Goal: Task Accomplishment & Management: Manage account settings

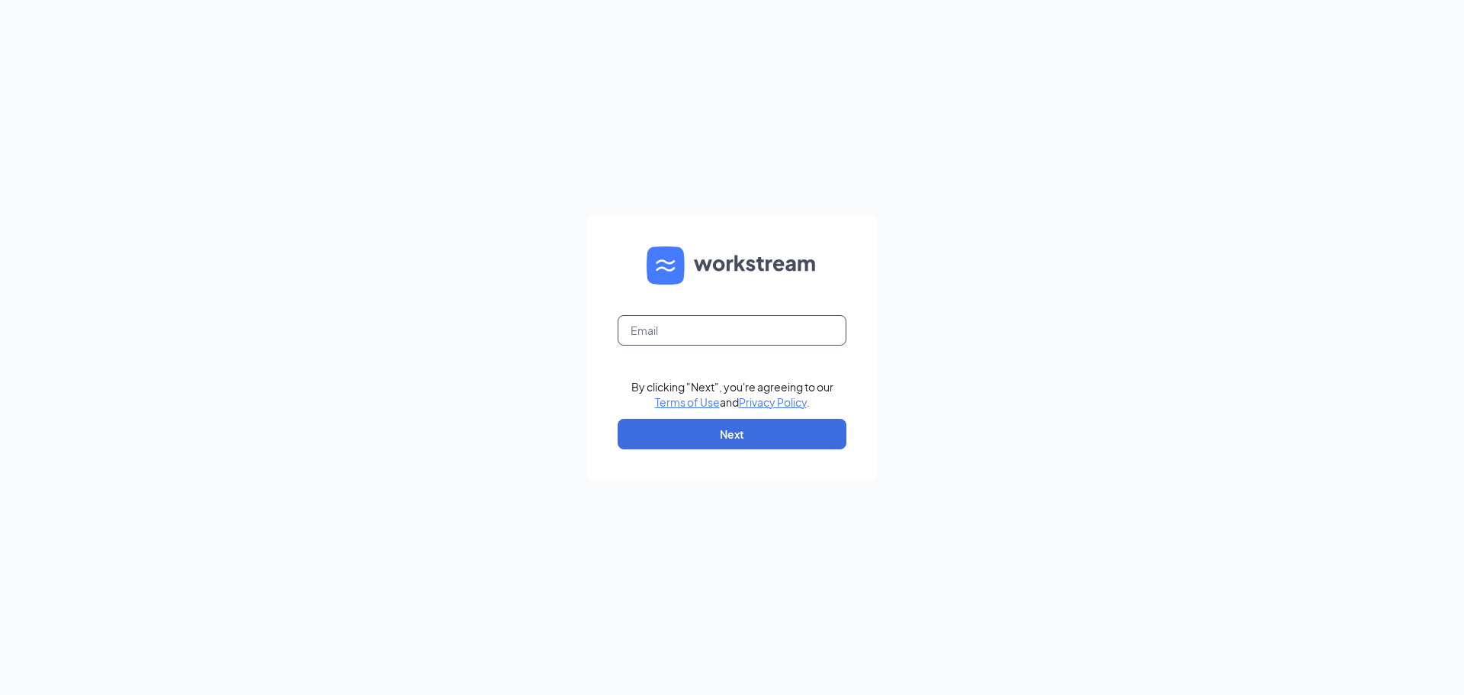
click at [794, 336] on input "text" at bounding box center [732, 330] width 229 height 31
type input "joelpgray@gmail.com"
click at [748, 436] on button "Next" at bounding box center [732, 434] width 229 height 31
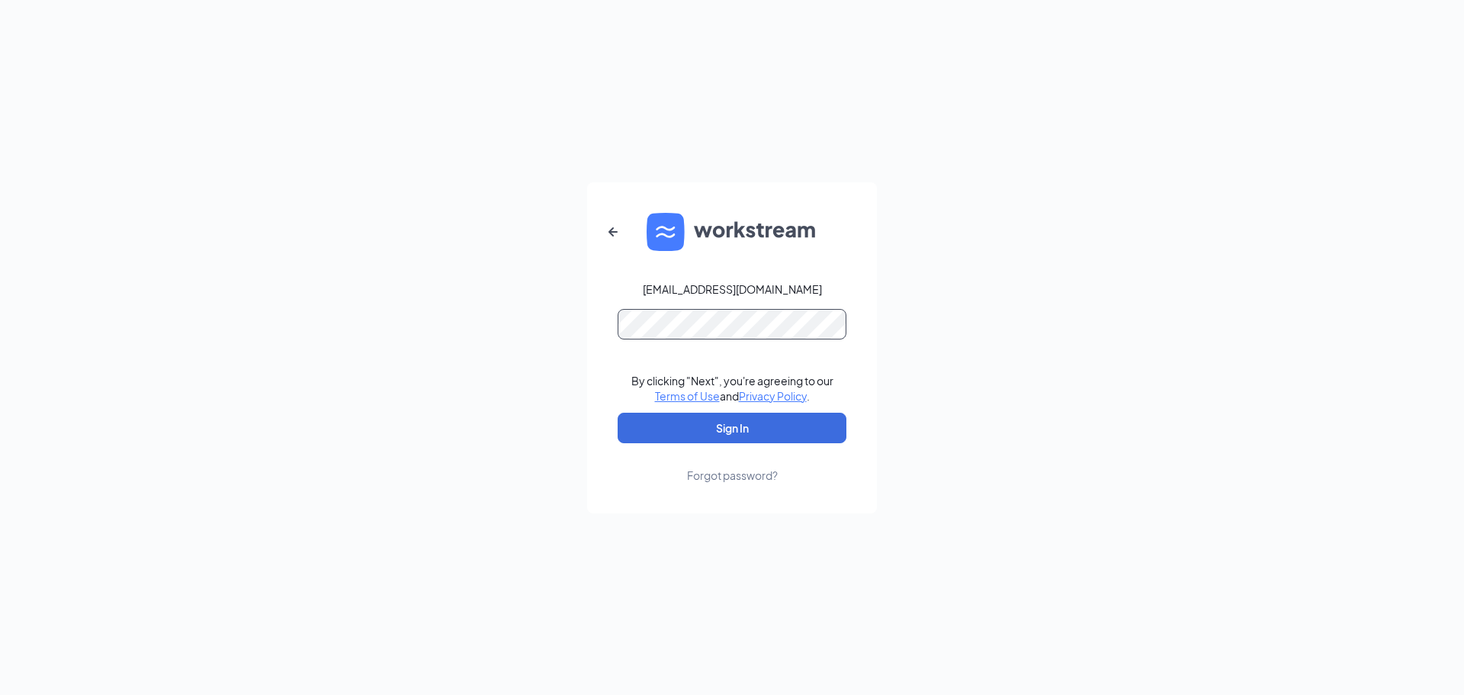
click at [618, 413] on button "Sign In" at bounding box center [732, 428] width 229 height 31
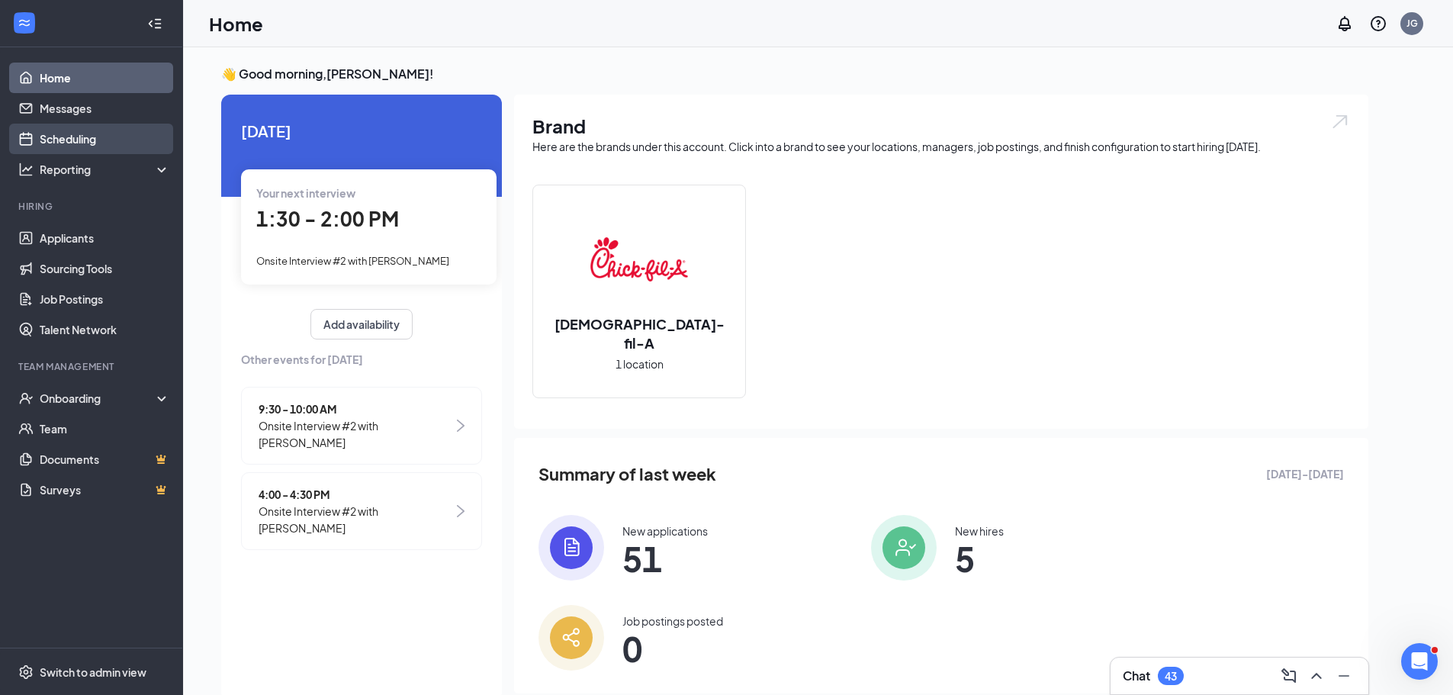
click at [102, 142] on link "Scheduling" at bounding box center [105, 139] width 130 height 31
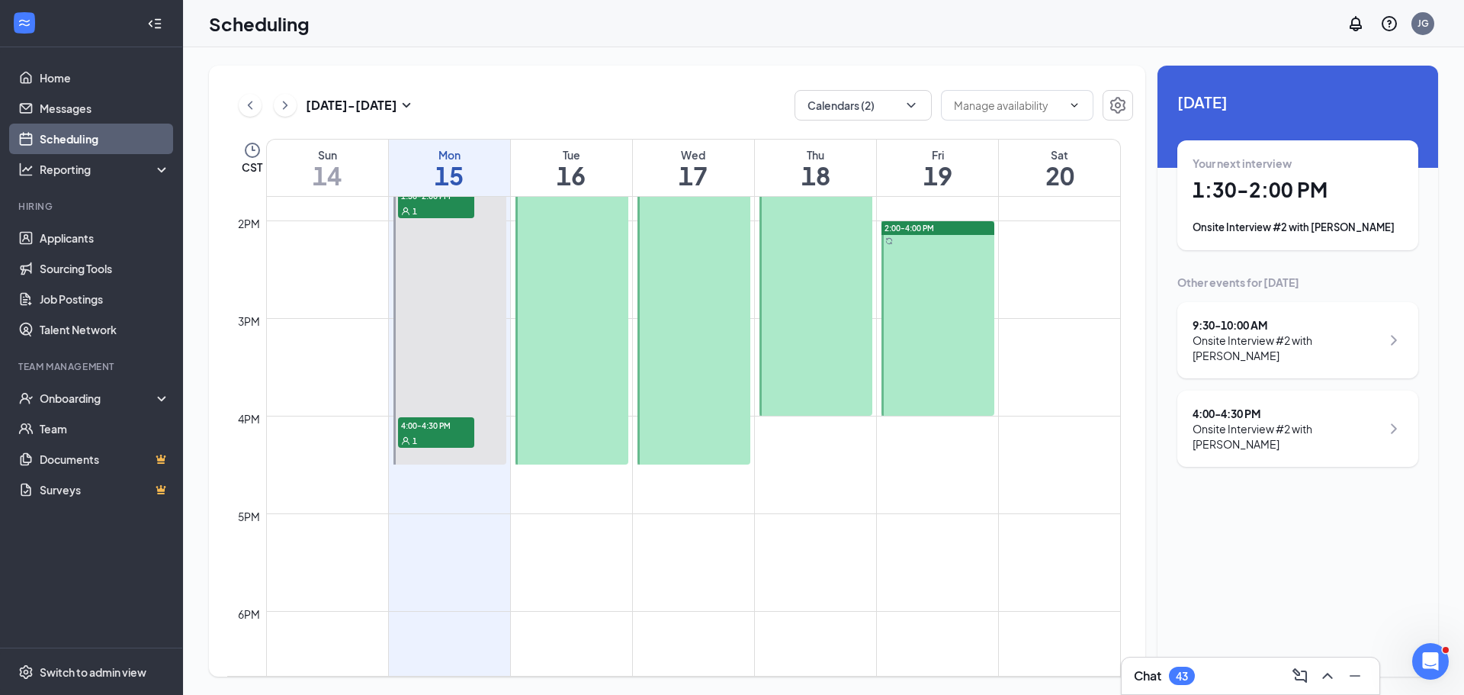
scroll to position [1207, 0]
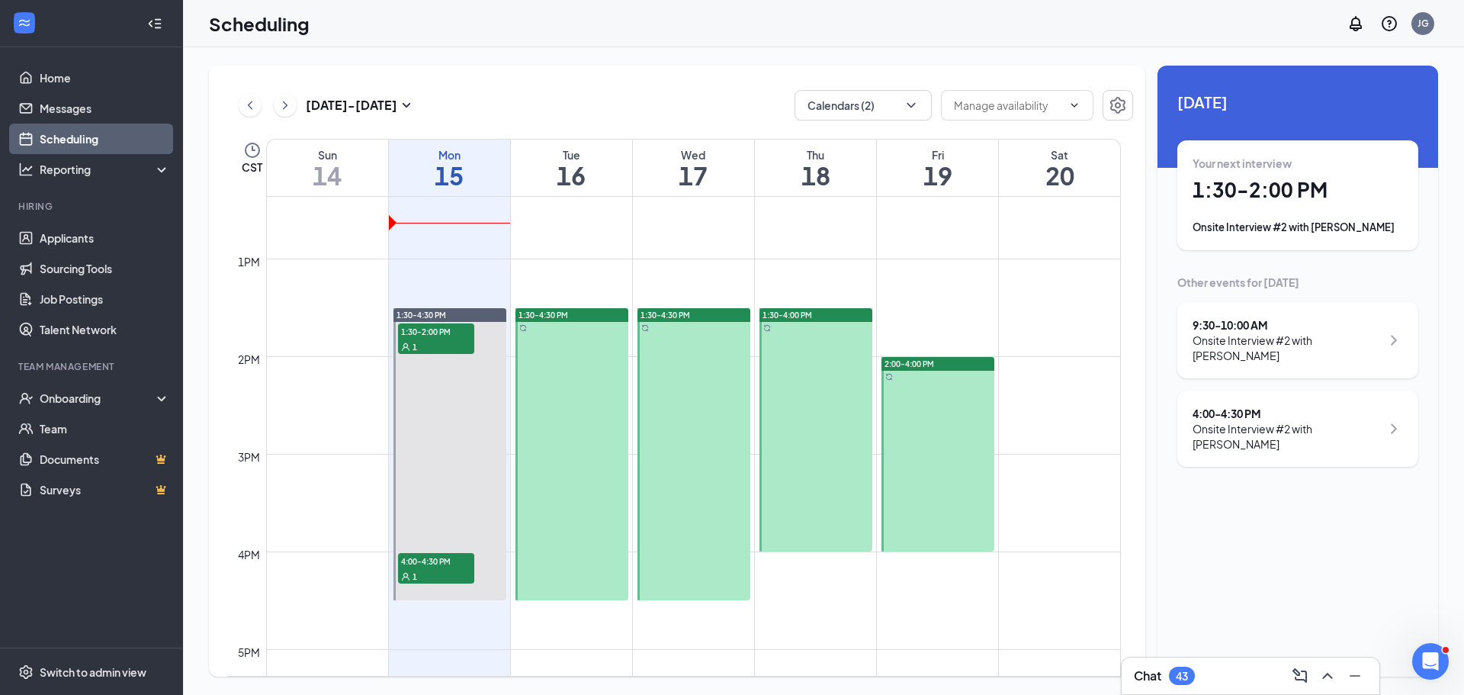
click at [719, 312] on div "1:30-4:30 PM" at bounding box center [694, 315] width 113 height 14
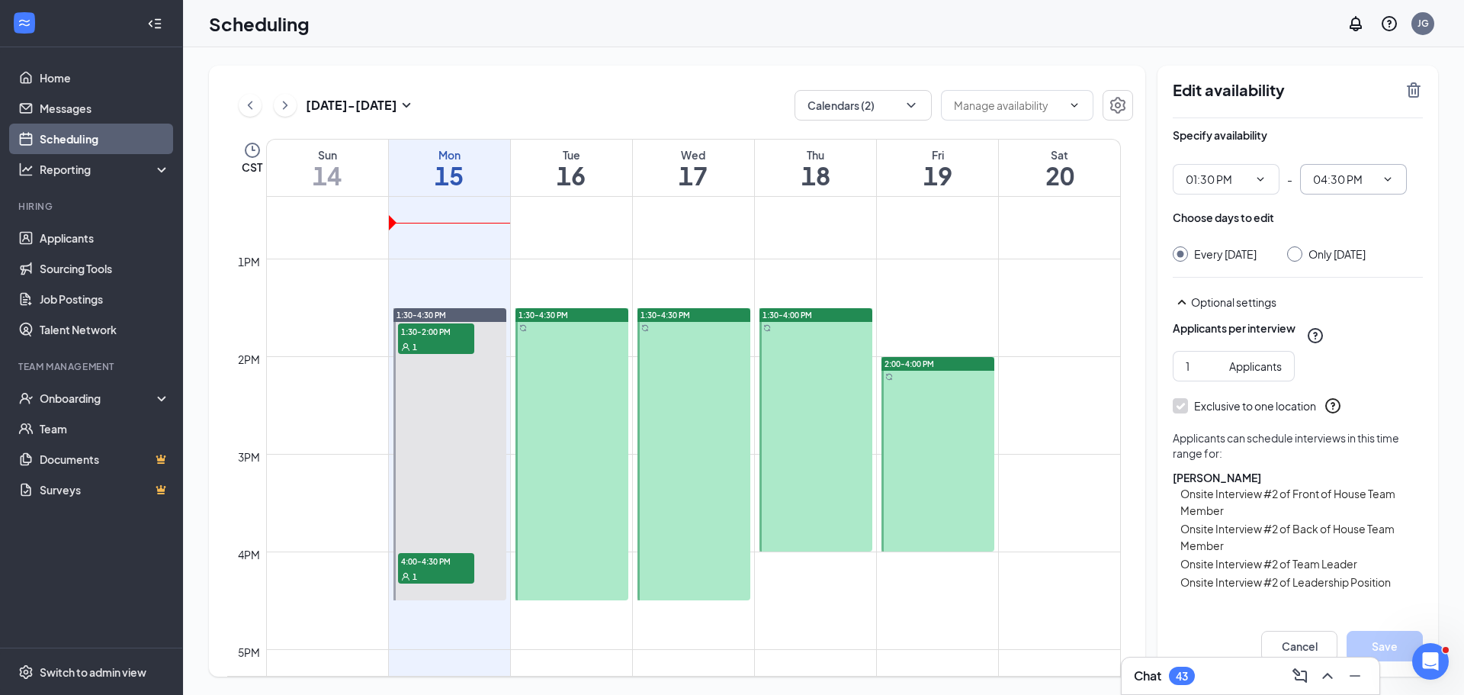
click at [1363, 184] on input "04:30 PM" at bounding box center [1344, 179] width 63 height 17
click at [1361, 230] on div "03:00 PM" at bounding box center [1366, 218] width 107 height 35
type input "03:00 PM"
click at [1272, 183] on span "01:30 PM" at bounding box center [1226, 179] width 107 height 31
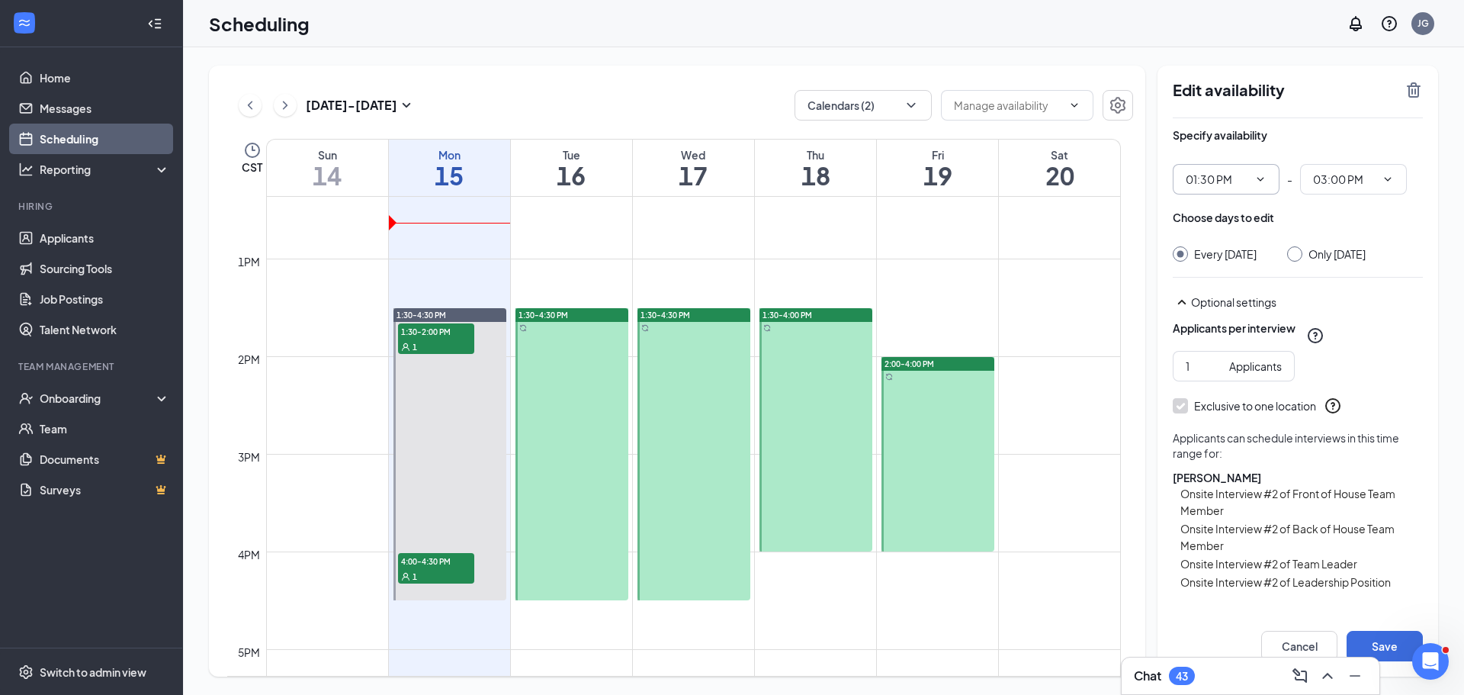
click at [1265, 182] on icon "ChevronDown" at bounding box center [1261, 179] width 12 height 12
click at [1236, 170] on span "01:30 PM" at bounding box center [1226, 179] width 107 height 31
click at [1234, 175] on input "01:30 PM" at bounding box center [1217, 179] width 63 height 17
click at [1236, 275] on div "01:00 PM" at bounding box center [1220, 278] width 45 height 17
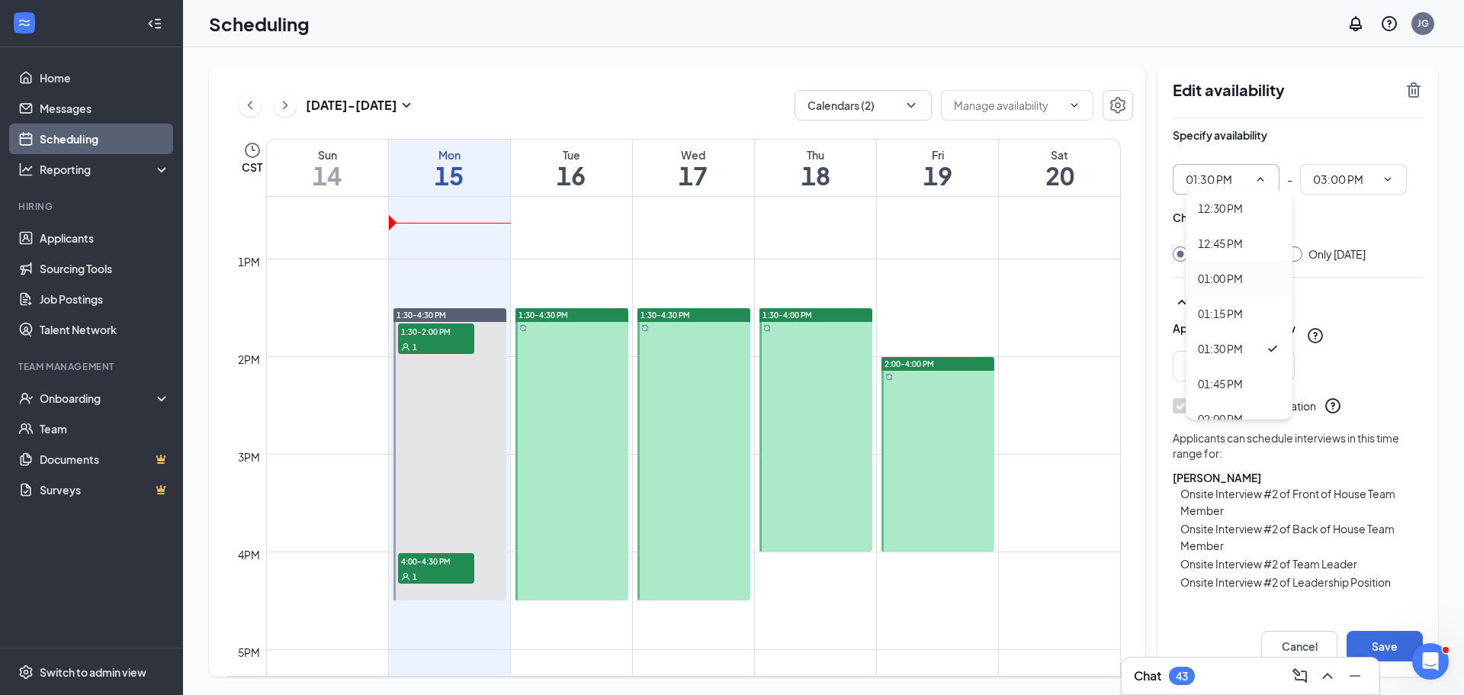
type input "01:00 PM"
type input "02:30 PM"
click at [1302, 260] on div at bounding box center [1295, 253] width 15 height 15
click at [1301, 260] on div at bounding box center [1295, 253] width 15 height 15
click at [1298, 252] on input "Only Wednesday, Sep 17" at bounding box center [1293, 251] width 11 height 11
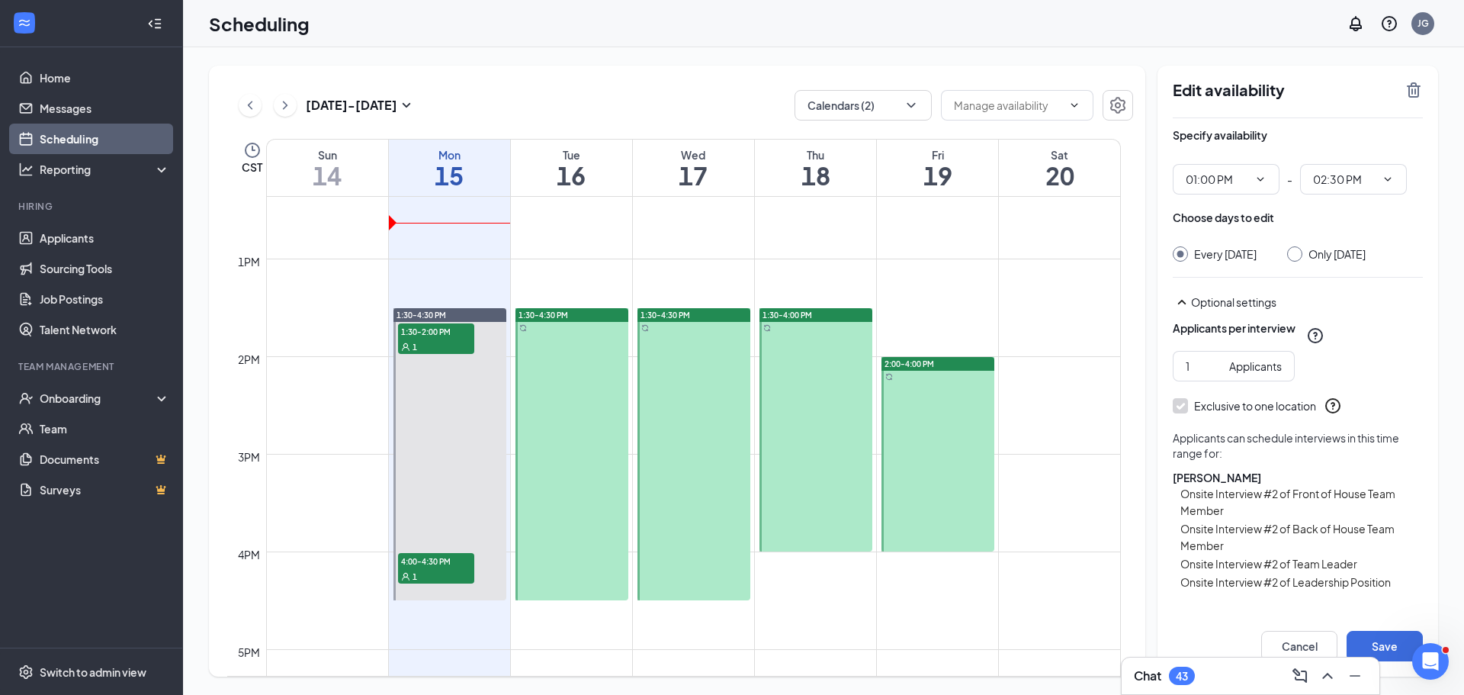
radio input "true"
radio input "false"
click at [1376, 648] on button "Save" at bounding box center [1385, 646] width 76 height 31
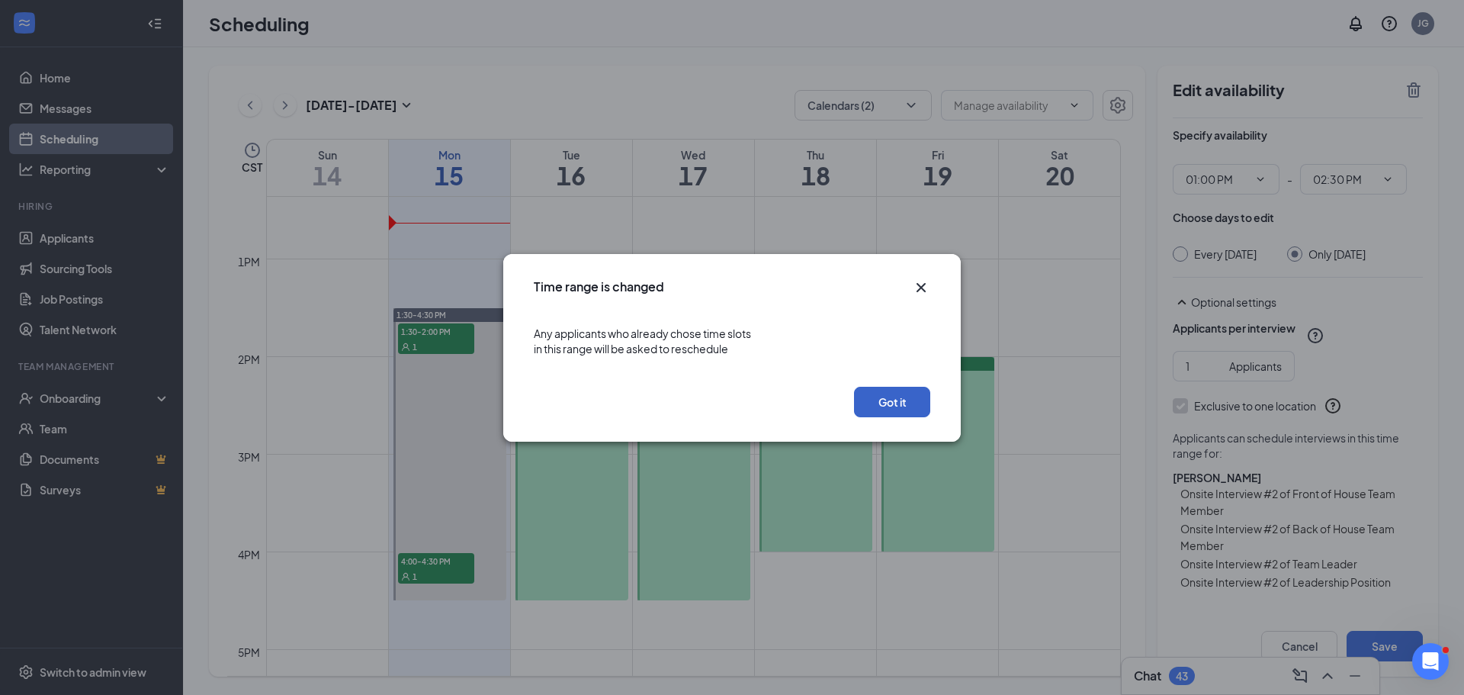
click at [879, 400] on button "Got it" at bounding box center [892, 402] width 76 height 31
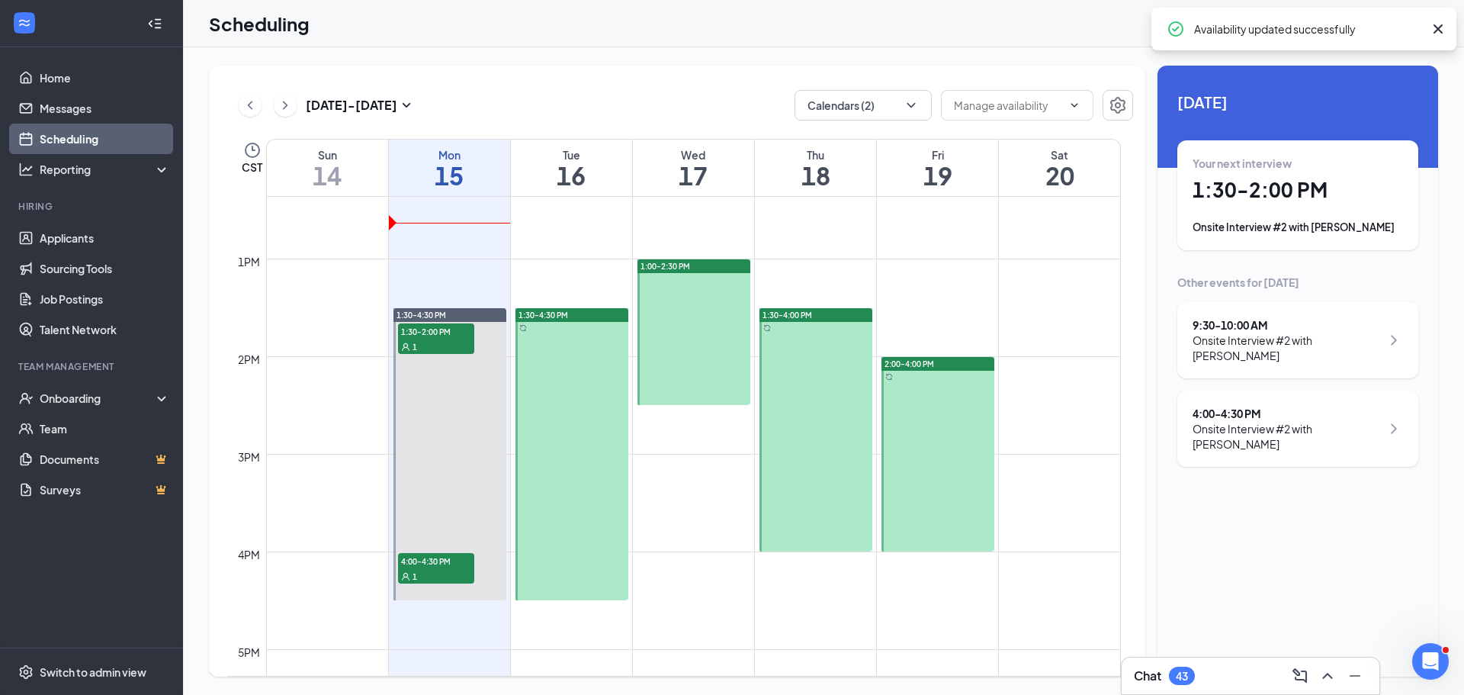
click at [813, 312] on div "1:30-4:00 PM" at bounding box center [816, 315] width 113 height 14
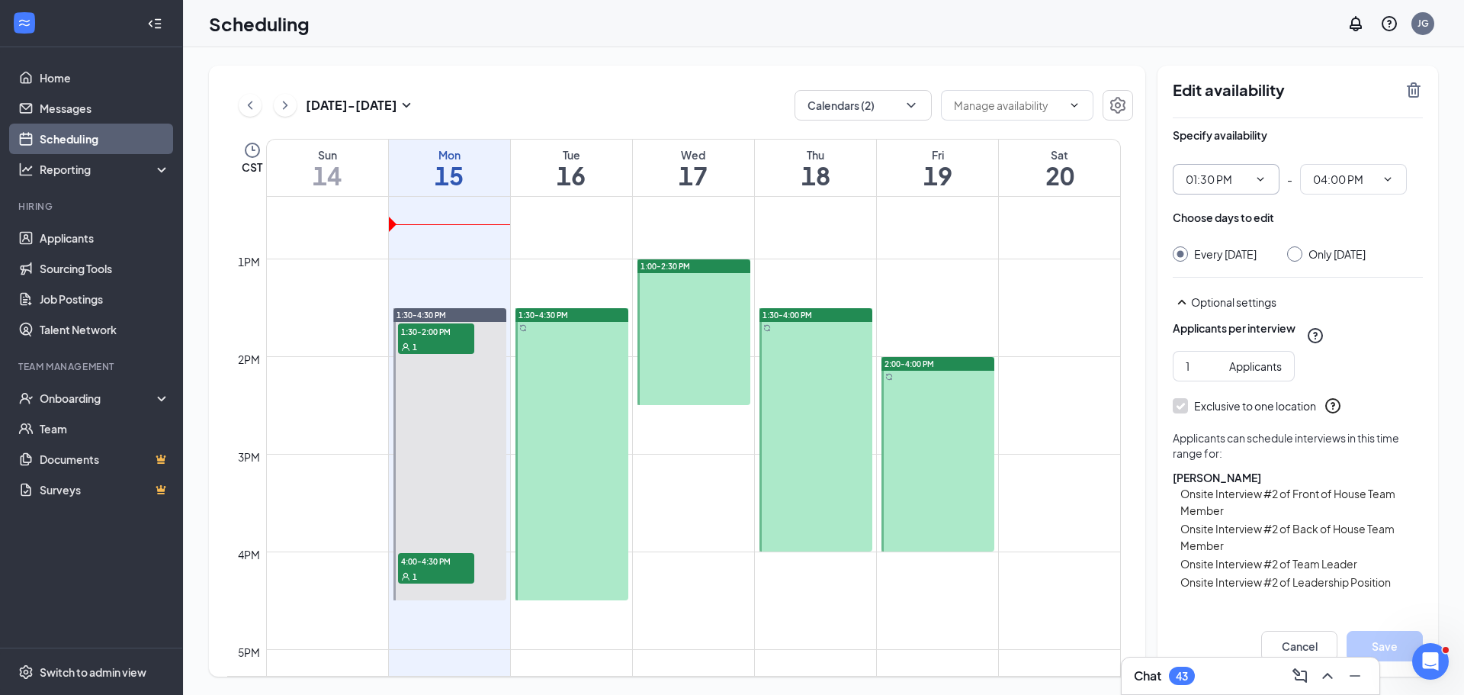
click at [1243, 176] on input "01:30 PM" at bounding box center [1217, 179] width 63 height 17
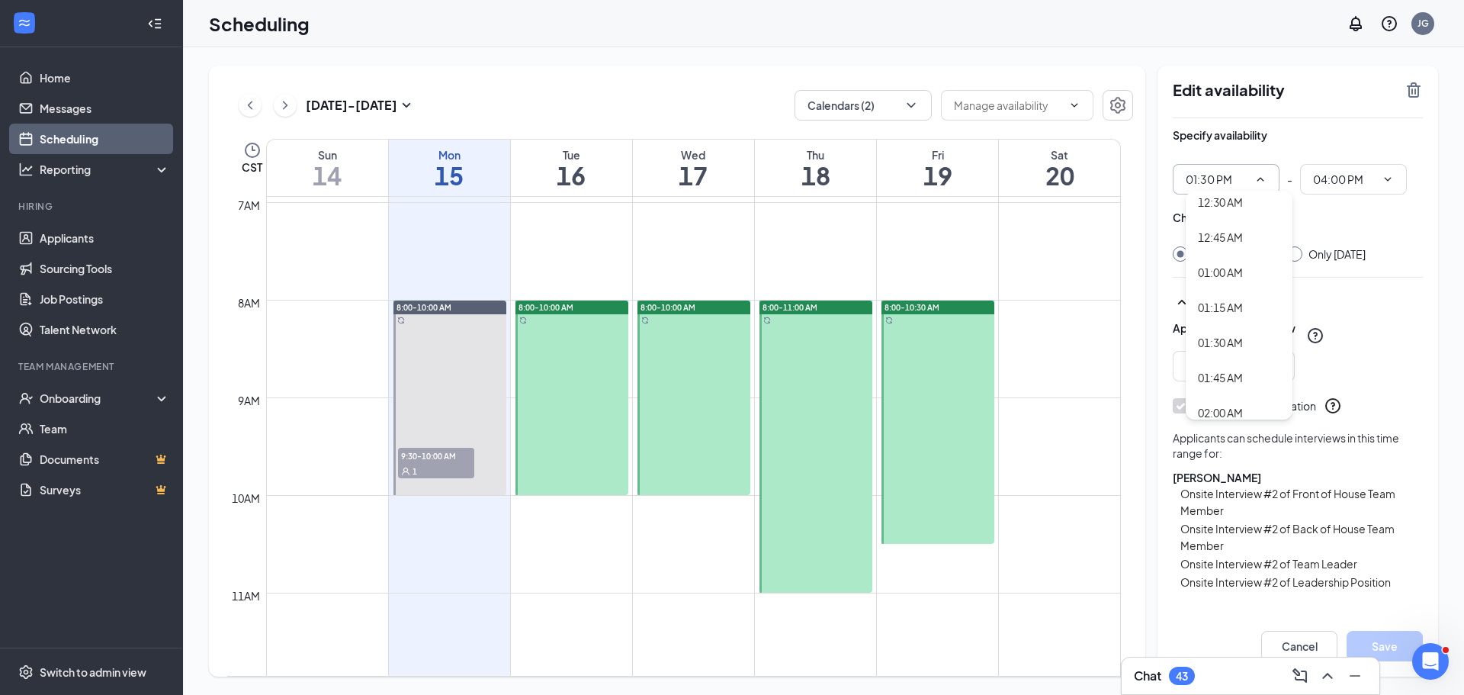
scroll to position [674, 0]
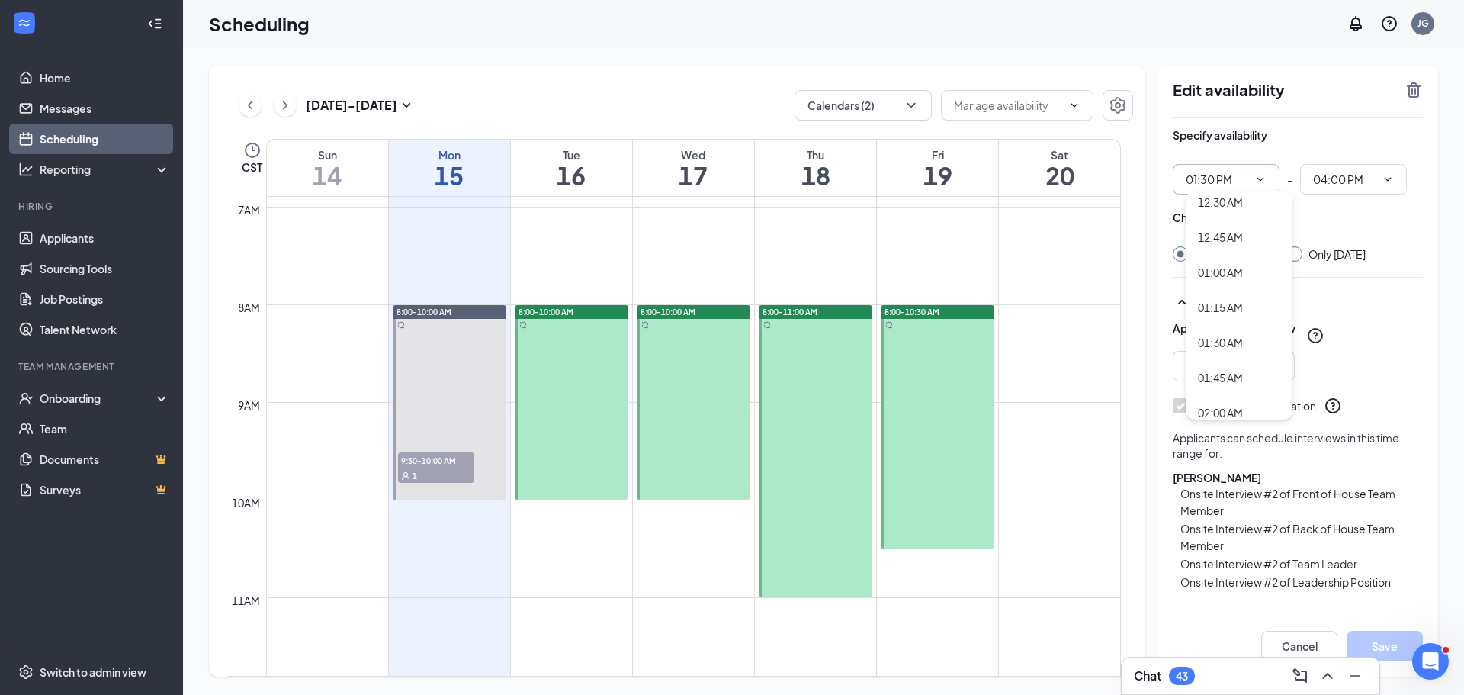
click at [693, 307] on span "8:00-10:00 AM" at bounding box center [668, 312] width 55 height 11
click at [1297, 252] on input "Only Wednesday, Sep 17" at bounding box center [1293, 251] width 11 height 11
radio input "true"
radio input "false"
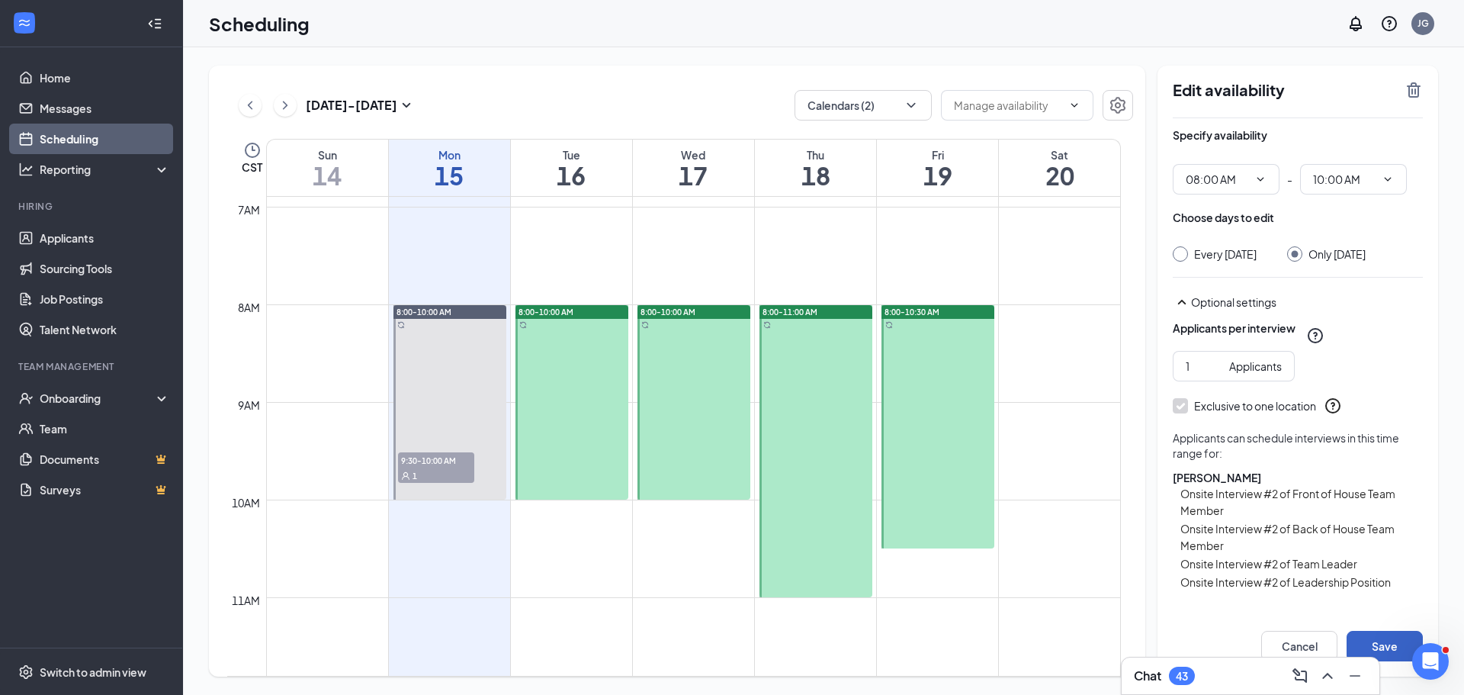
click at [1379, 654] on button "Save" at bounding box center [1385, 646] width 76 height 31
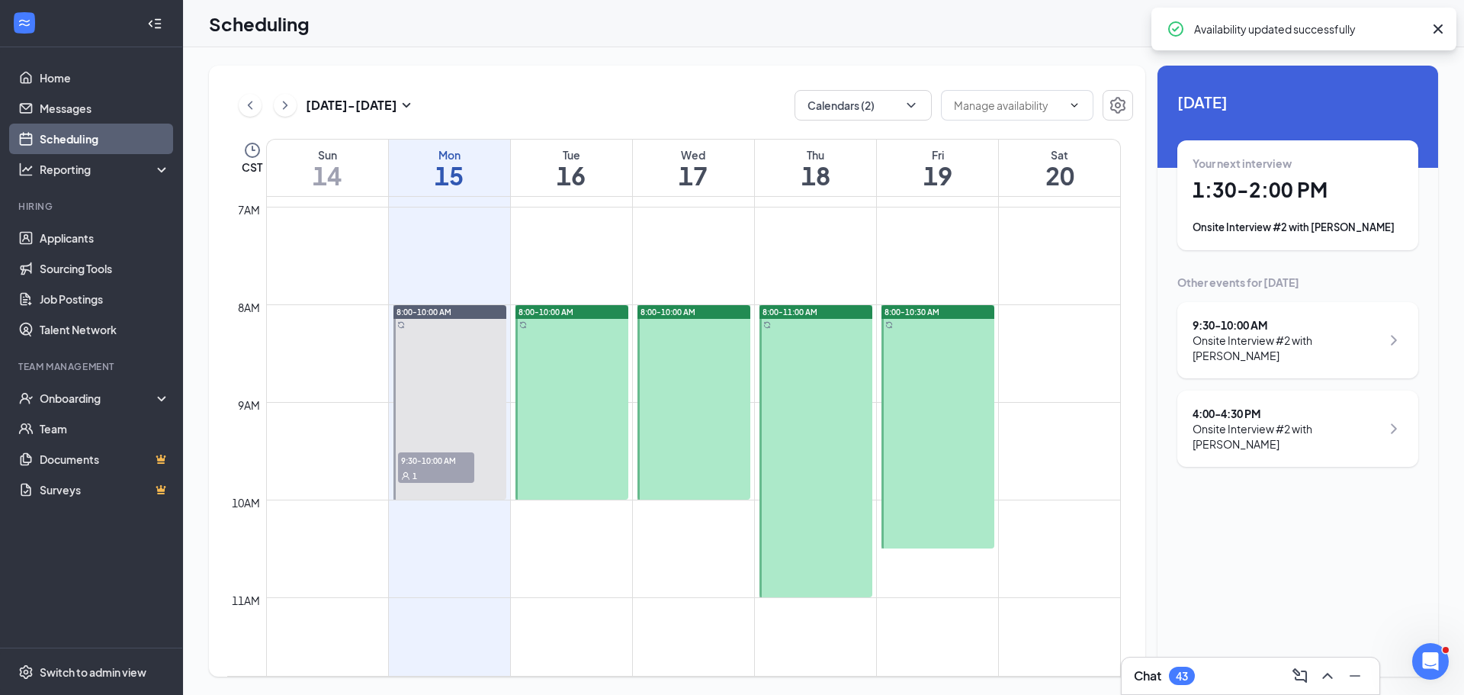
click at [841, 318] on div "8:00-11:00 AM" at bounding box center [816, 312] width 113 height 14
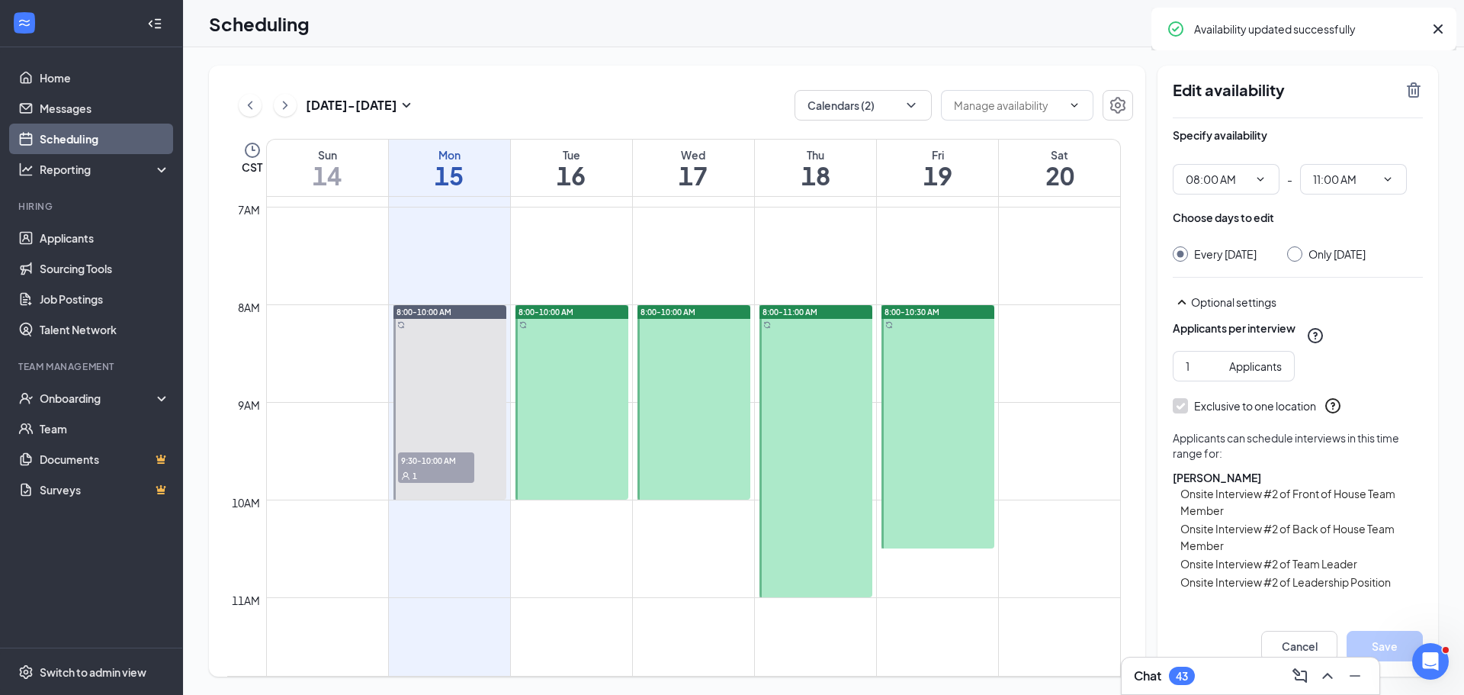
click at [1300, 243] on div "Choose days to edit Every Thursday Only Thursday, Sep 18" at bounding box center [1298, 236] width 250 height 52
click at [1298, 252] on input "Only Thursday, Sep 18" at bounding box center [1293, 251] width 11 height 11
radio input "true"
radio input "false"
click at [1390, 628] on div "Cancel Save" at bounding box center [1298, 646] width 281 height 61
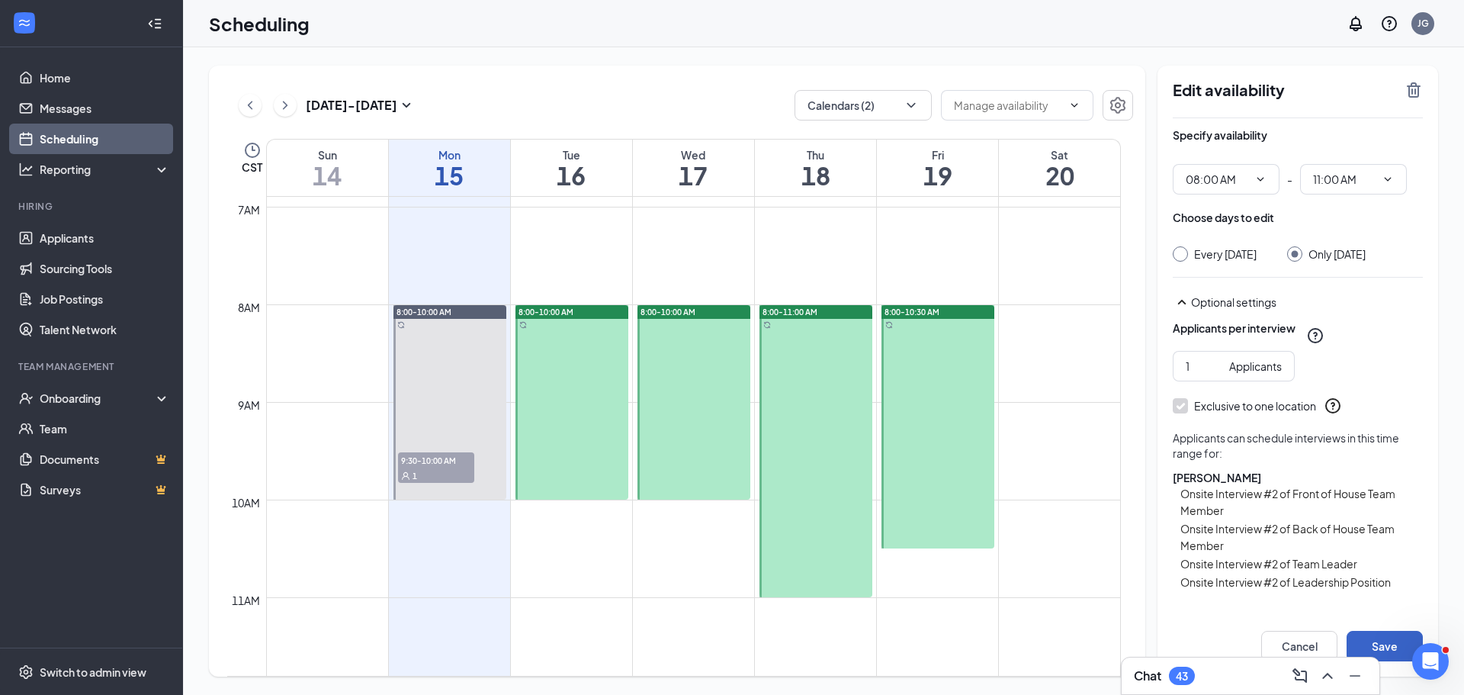
click at [1387, 646] on button "Save" at bounding box center [1385, 646] width 76 height 31
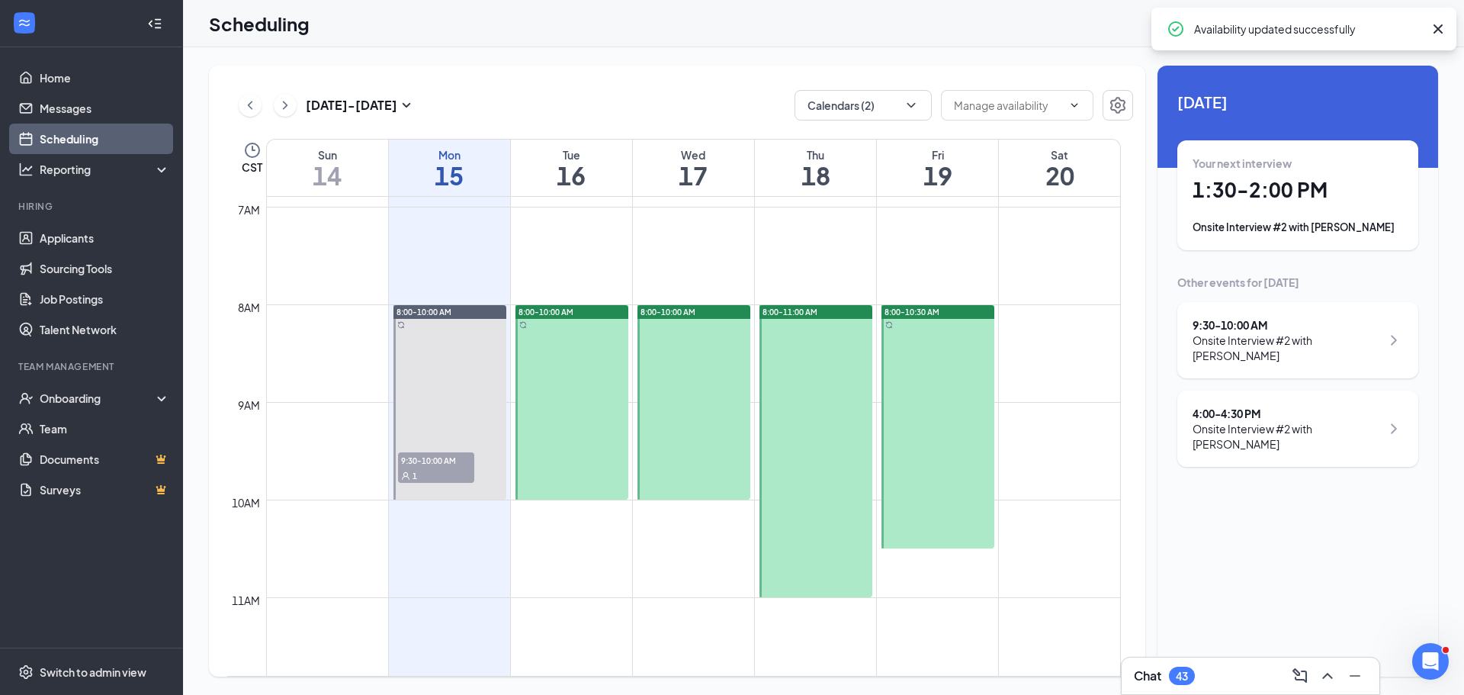
click at [915, 310] on span "8:00-10:30 AM" at bounding box center [912, 312] width 55 height 11
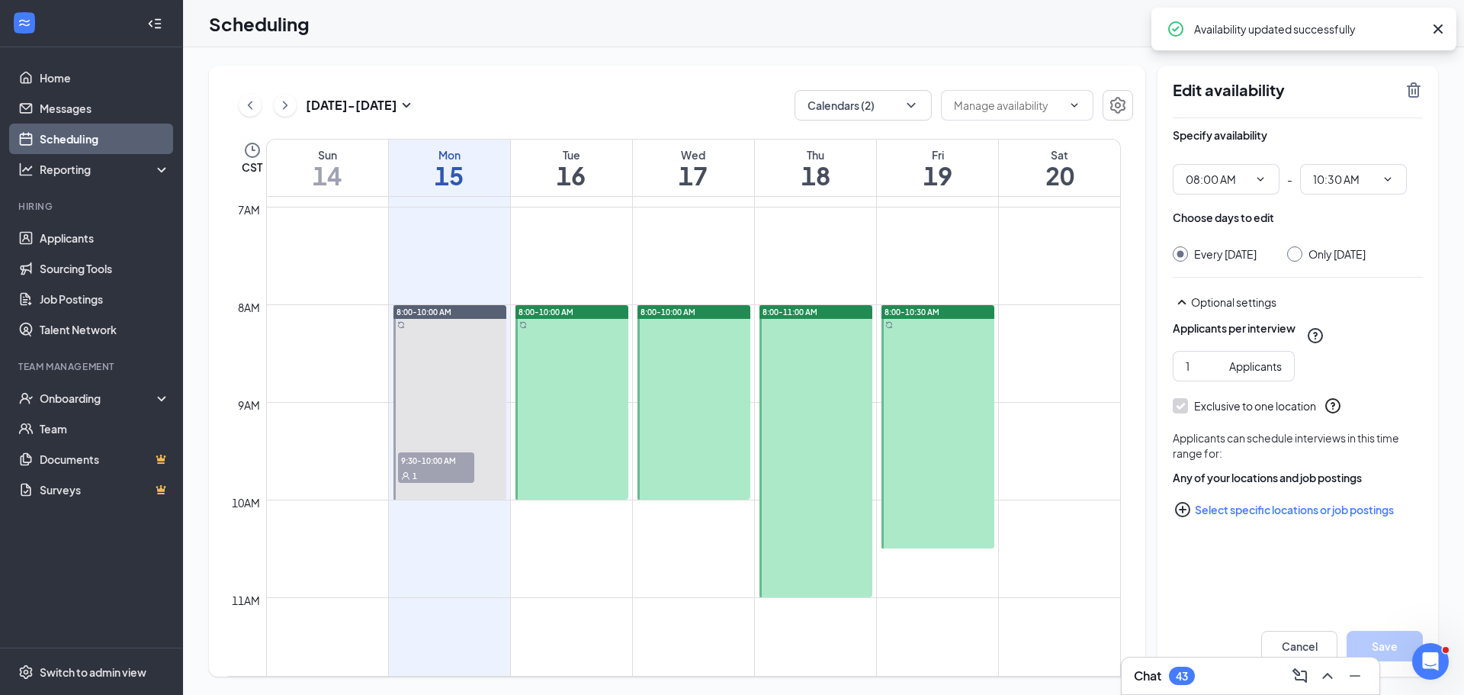
click at [1288, 252] on input "Only Friday, Sep 19" at bounding box center [1293, 251] width 11 height 11
radio input "true"
radio input "false"
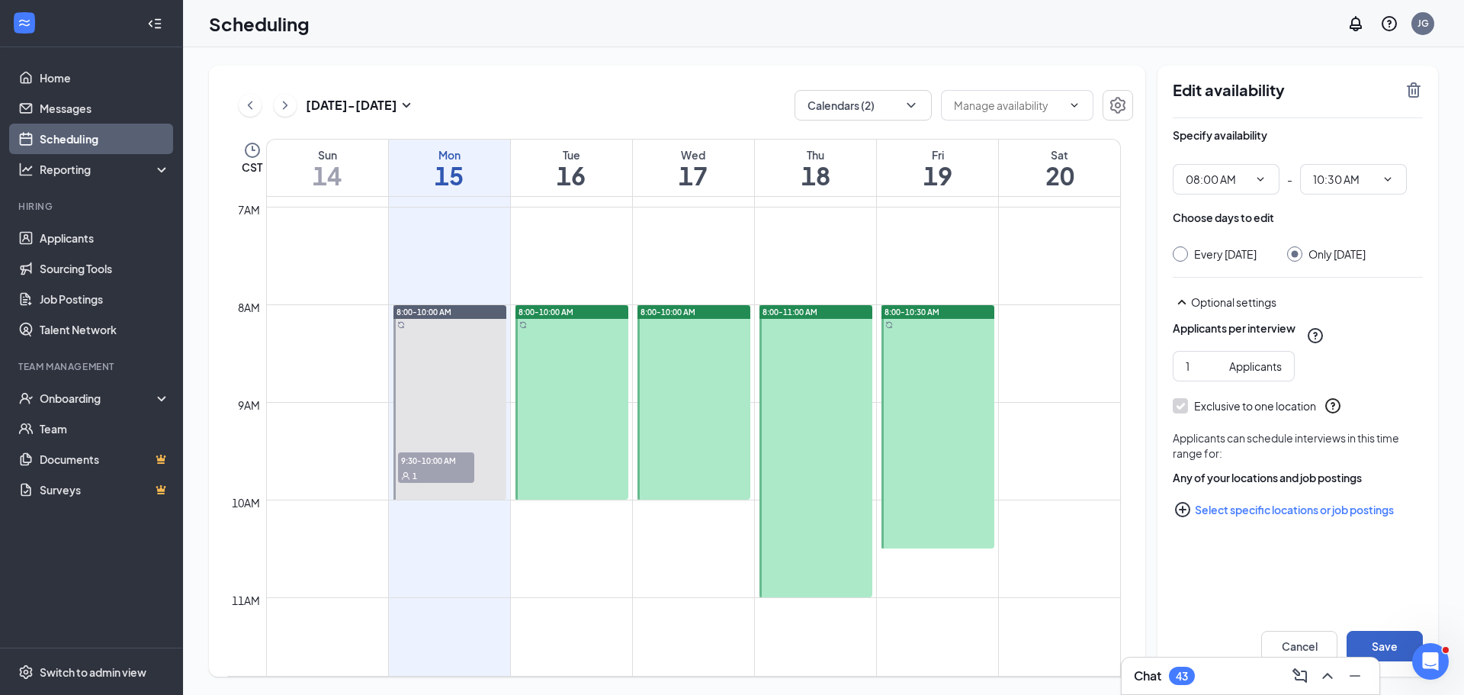
click at [1367, 645] on button "Save" at bounding box center [1385, 646] width 76 height 31
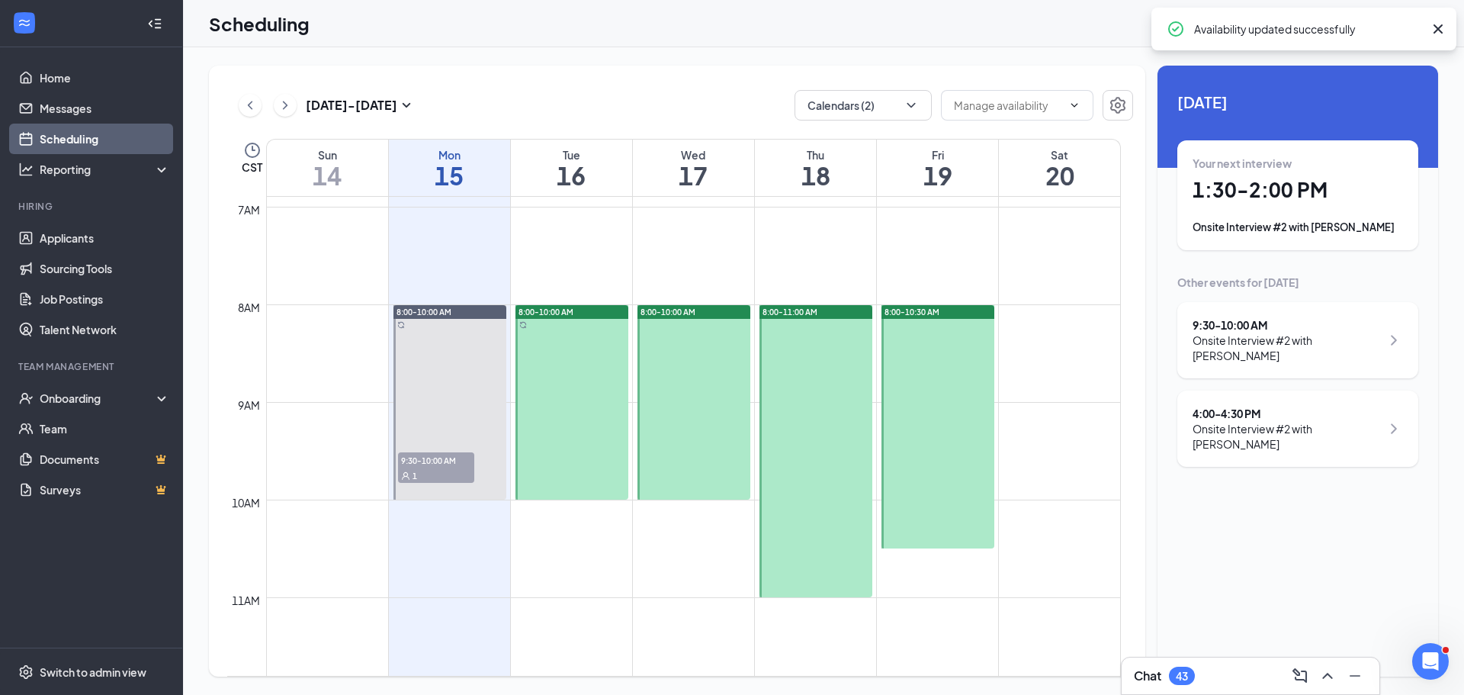
click at [702, 375] on div at bounding box center [694, 402] width 113 height 195
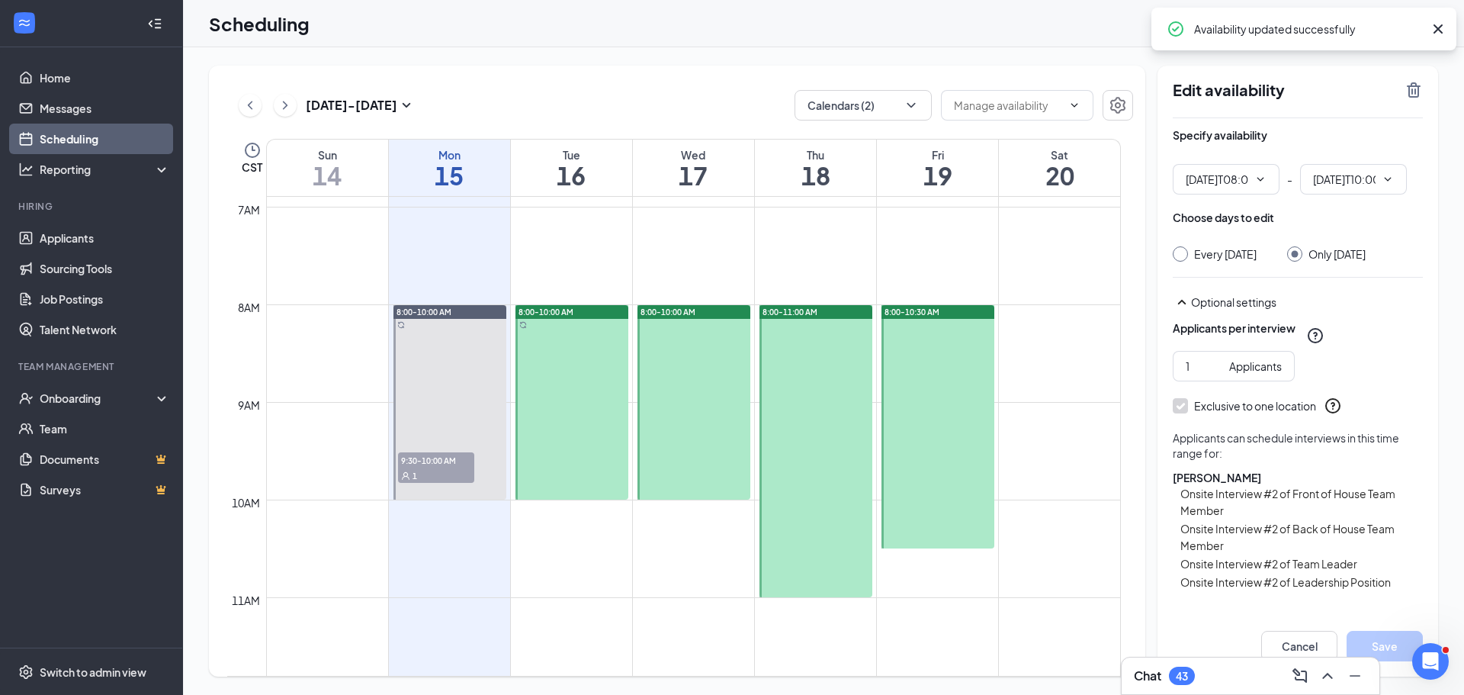
type input "08:00 AM"
type input "10:00 AM"
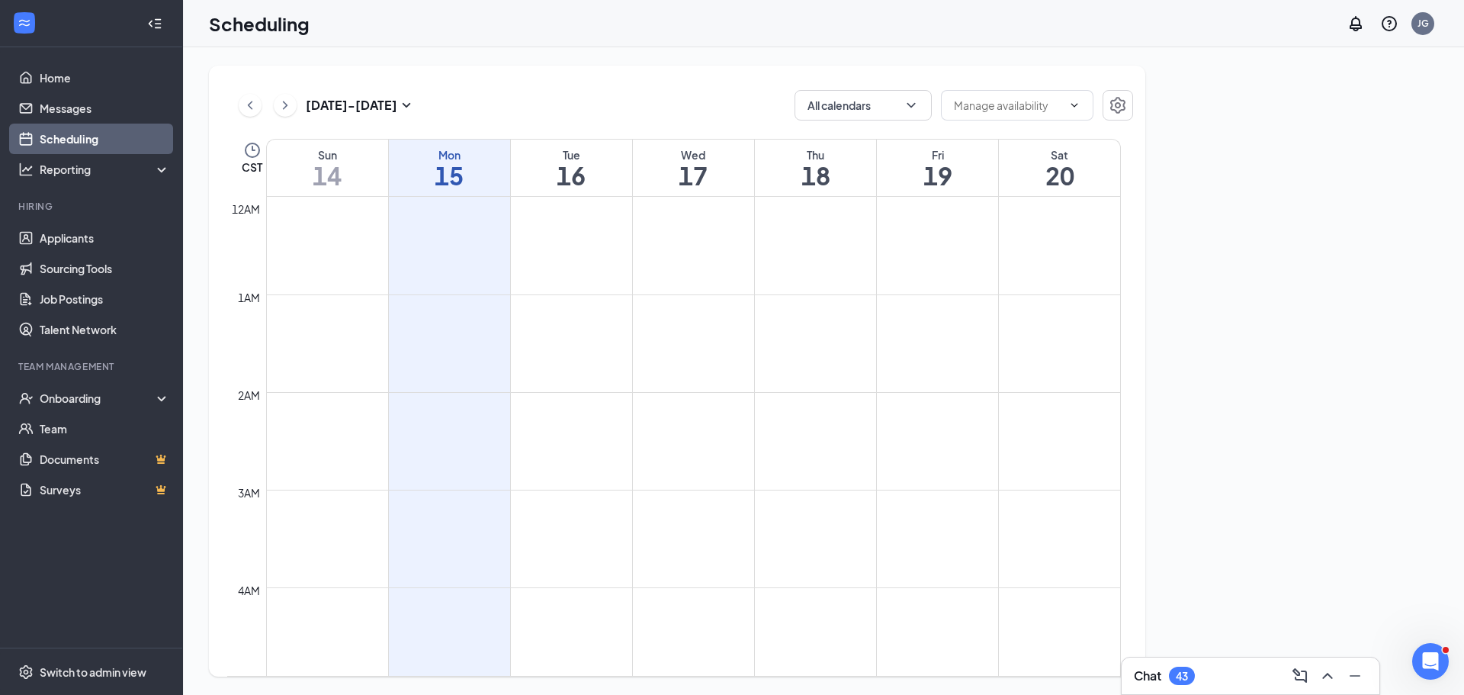
scroll to position [750, 0]
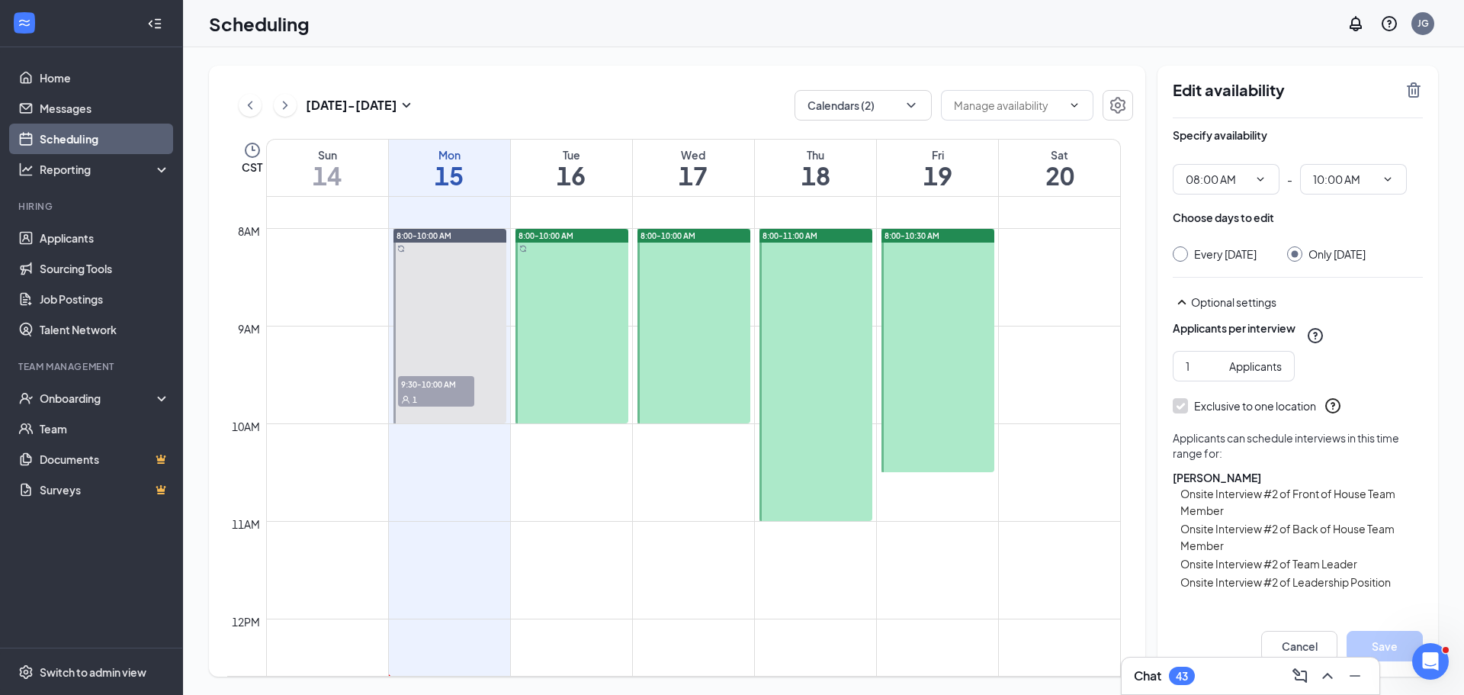
click at [705, 233] on div "8:00-10:00 AM" at bounding box center [694, 236] width 113 height 14
click at [1413, 86] on icon "TrashOutline" at bounding box center [1414, 89] width 14 height 15
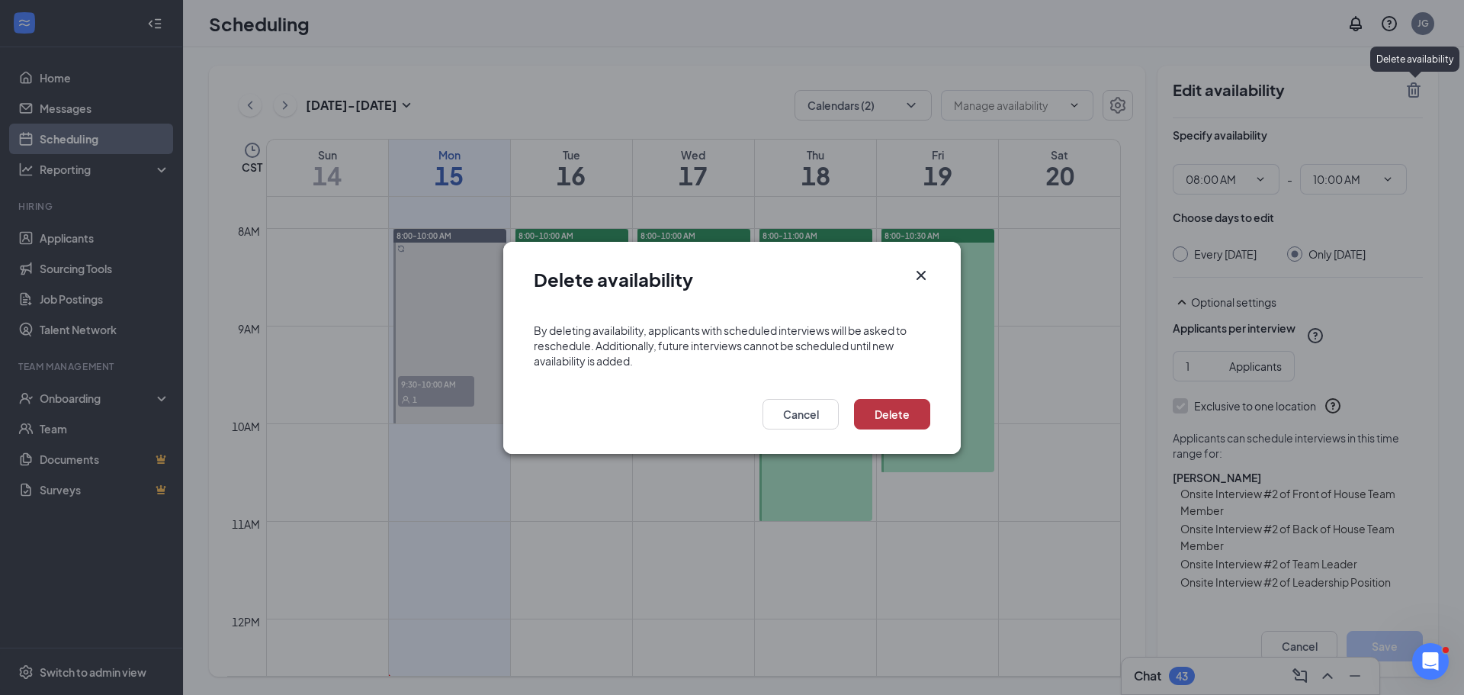
click at [899, 429] on div "Delete Cancel" at bounding box center [732, 419] width 458 height 70
click at [910, 413] on button "Delete" at bounding box center [892, 414] width 76 height 31
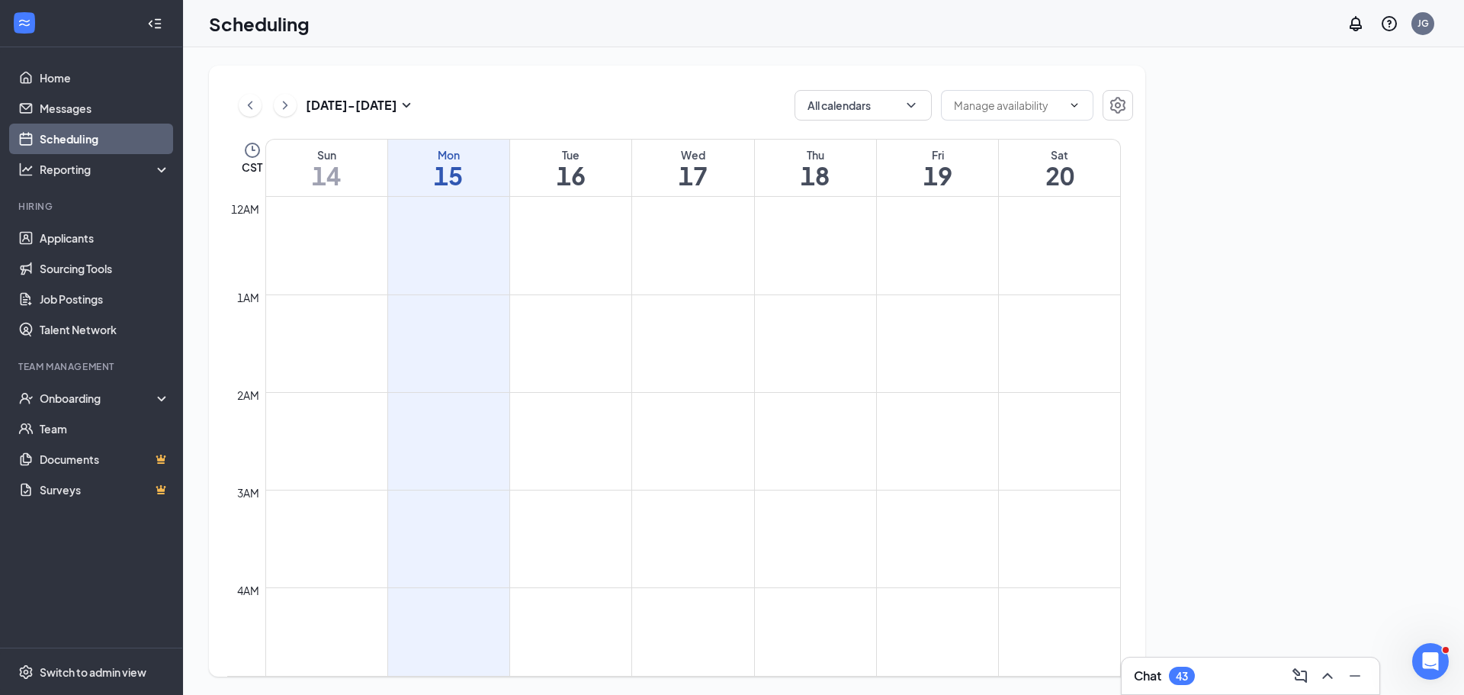
scroll to position [750, 0]
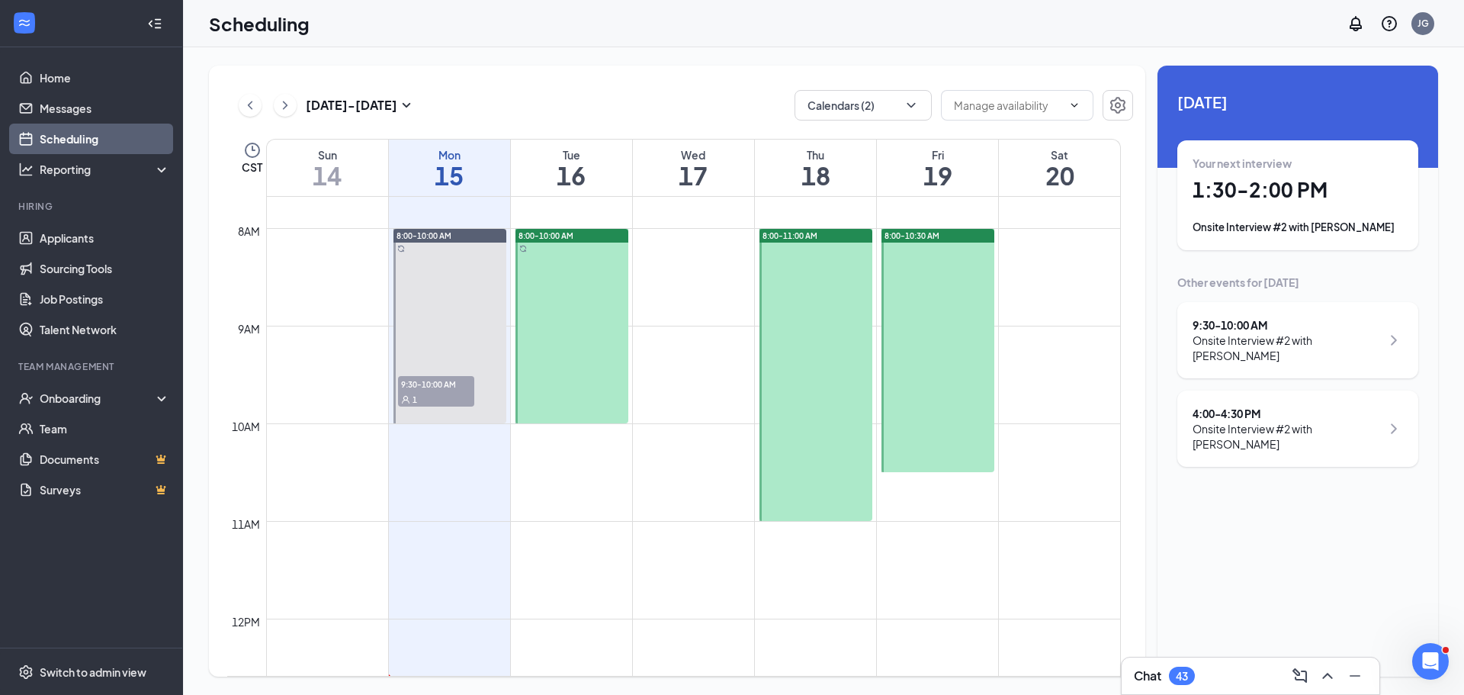
click at [847, 236] on div "8:00-11:00 AM" at bounding box center [816, 236] width 113 height 14
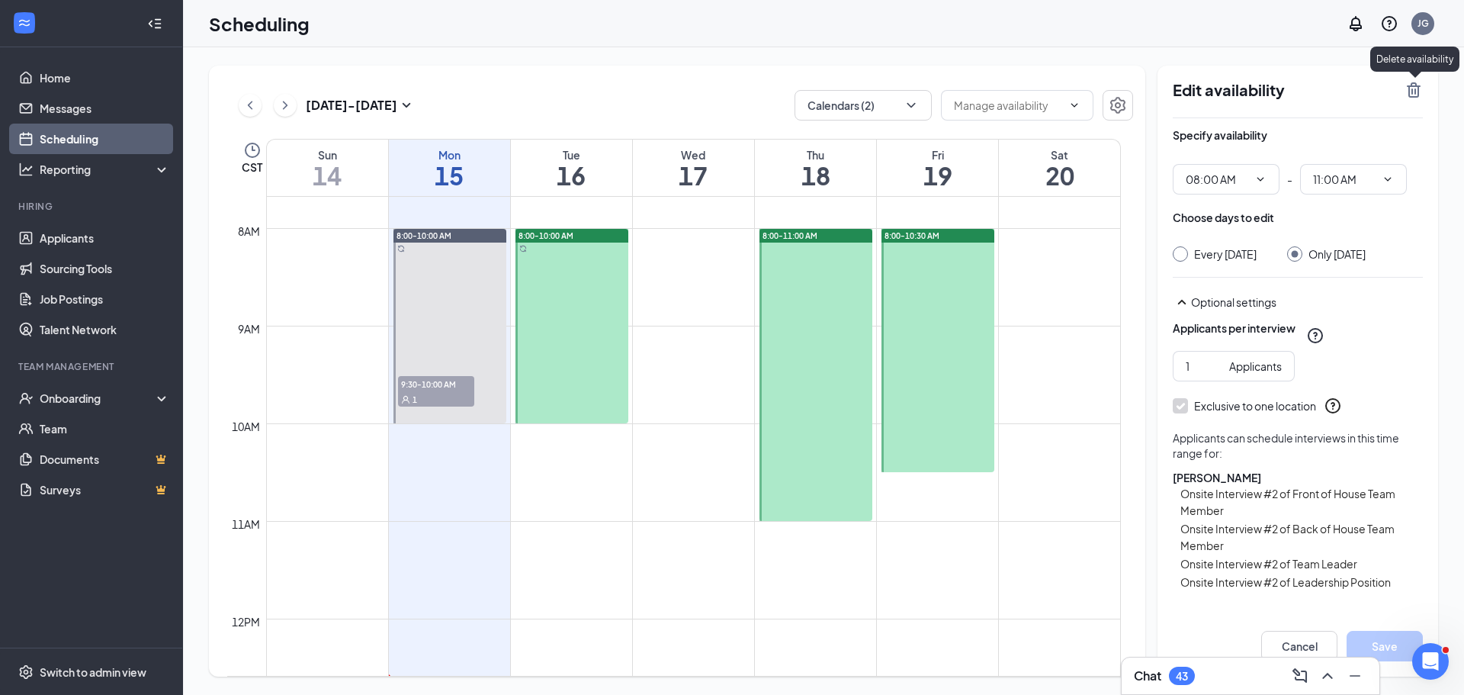
click at [1409, 91] on icon "TrashOutline" at bounding box center [1414, 90] width 18 height 18
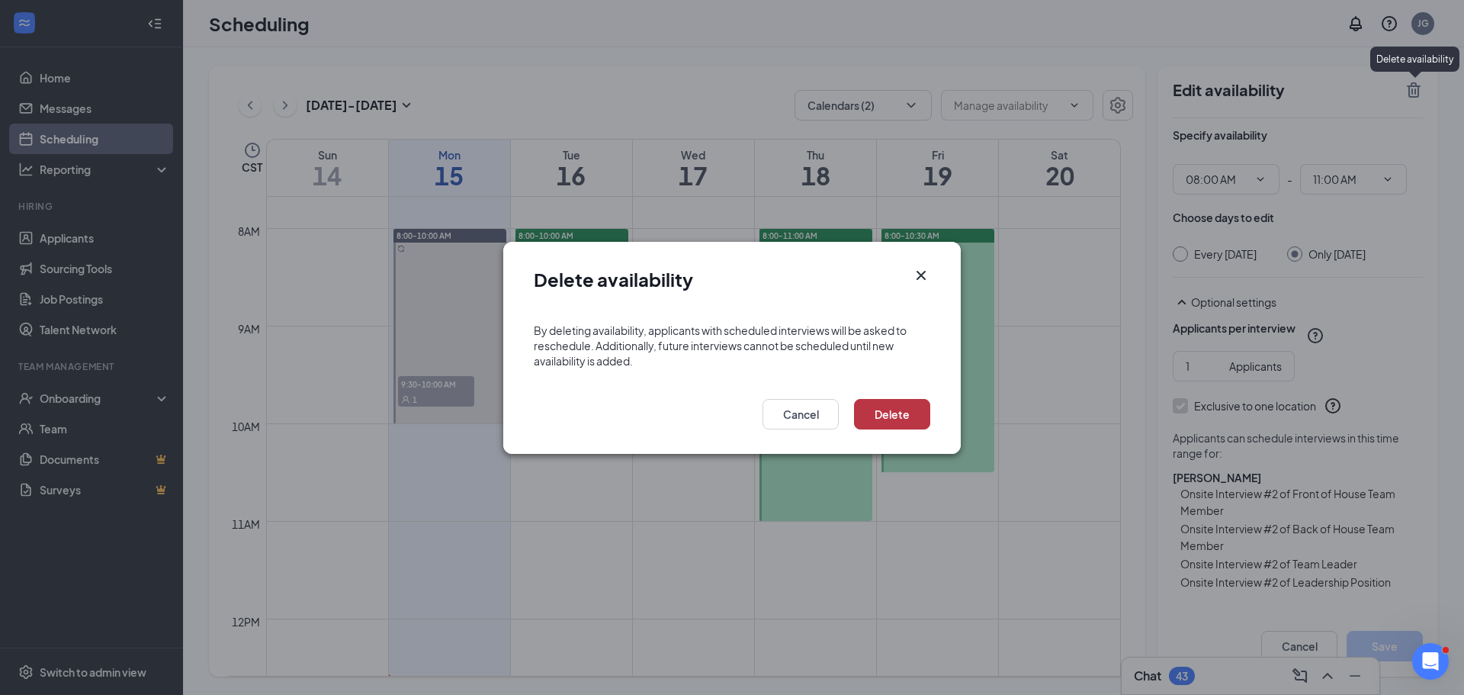
click at [905, 416] on button "Delete" at bounding box center [892, 414] width 76 height 31
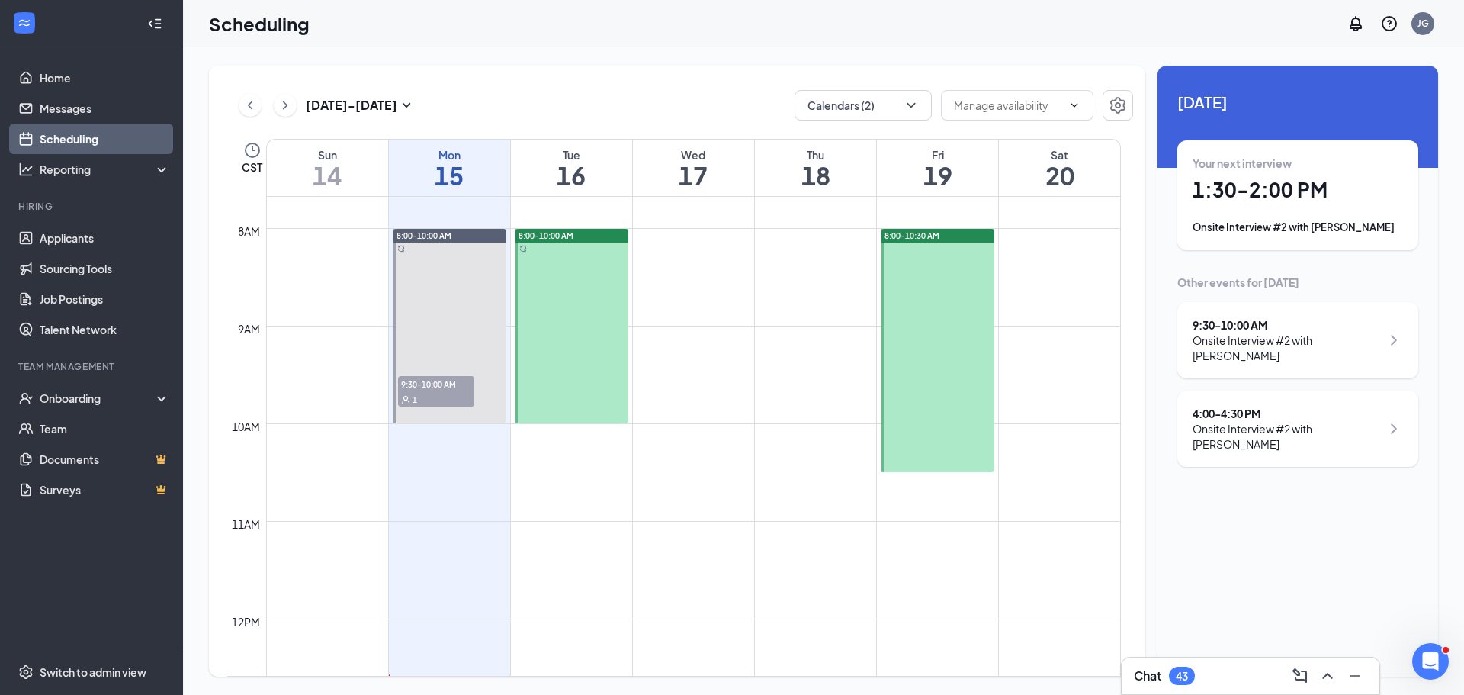
click at [928, 233] on span "8:00-10:30 AM" at bounding box center [912, 235] width 55 height 11
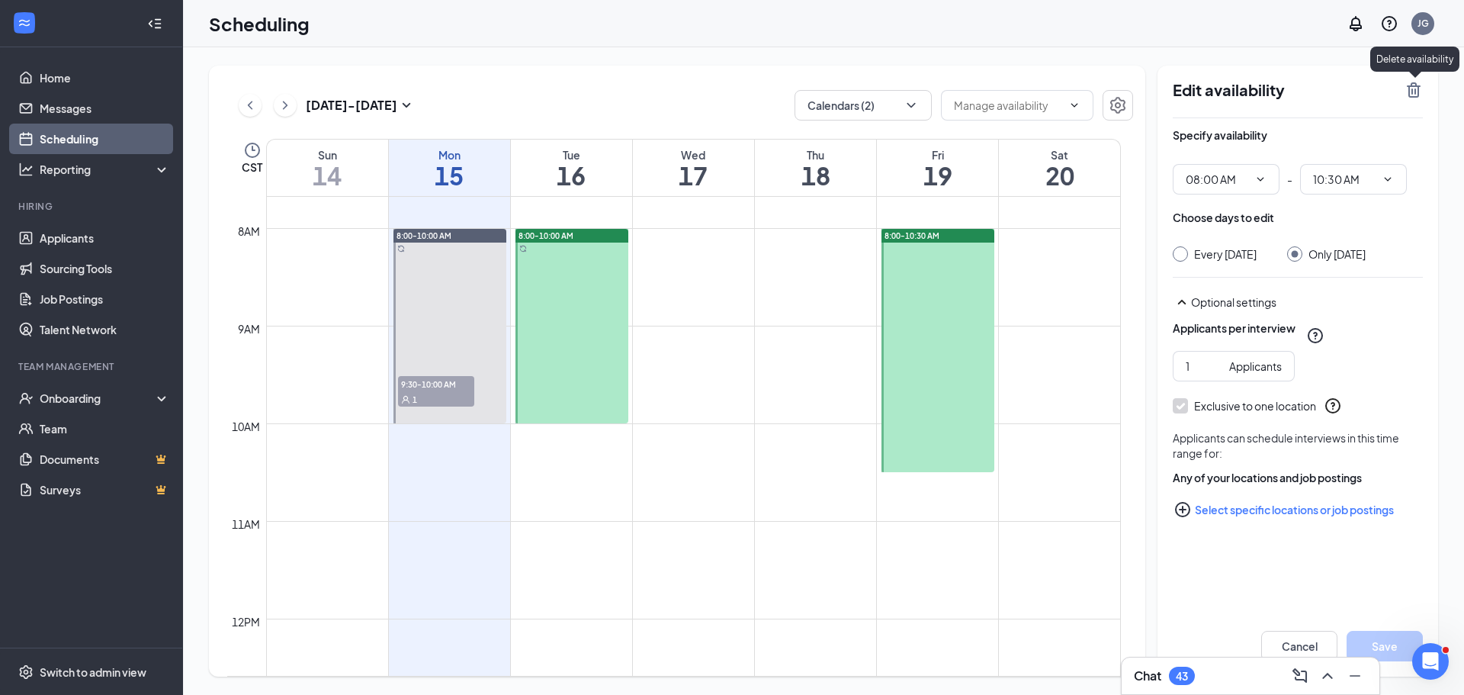
click at [1419, 84] on icon "TrashOutline" at bounding box center [1414, 90] width 18 height 18
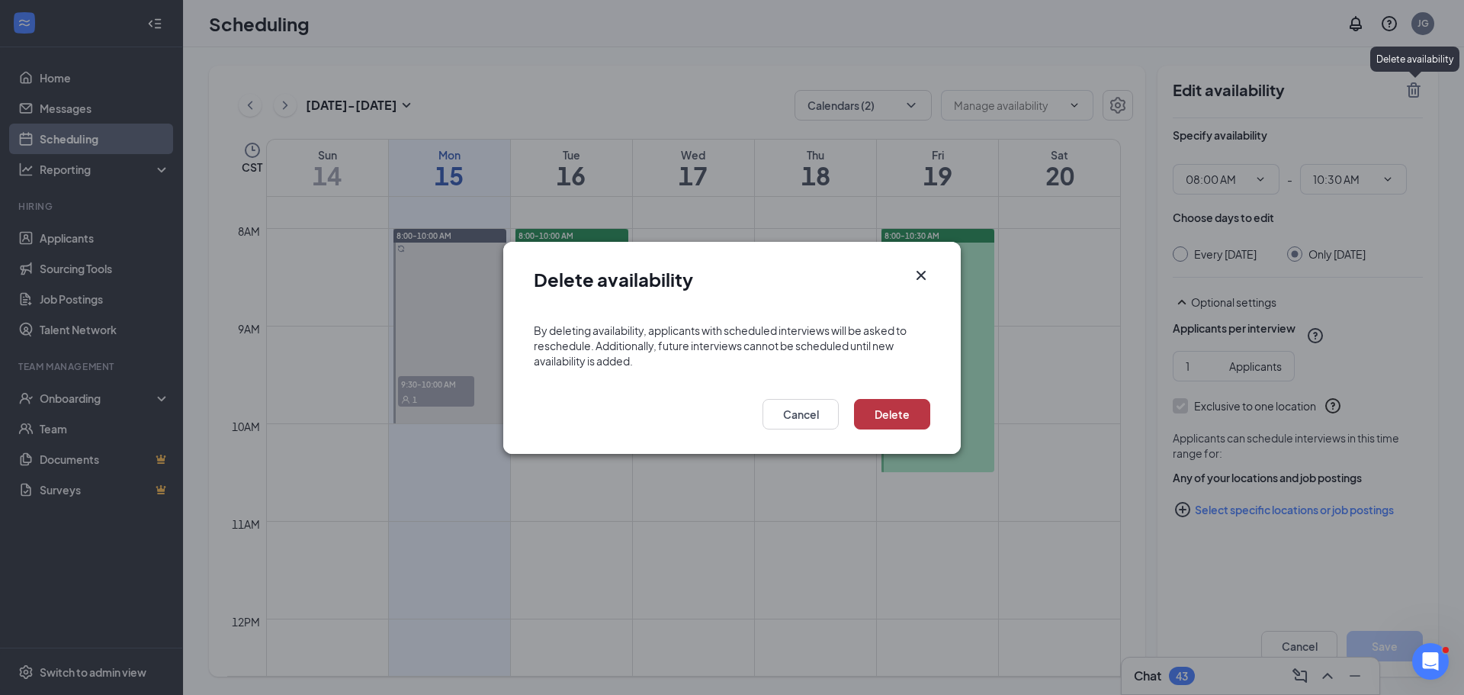
click at [879, 410] on button "Delete" at bounding box center [892, 414] width 76 height 31
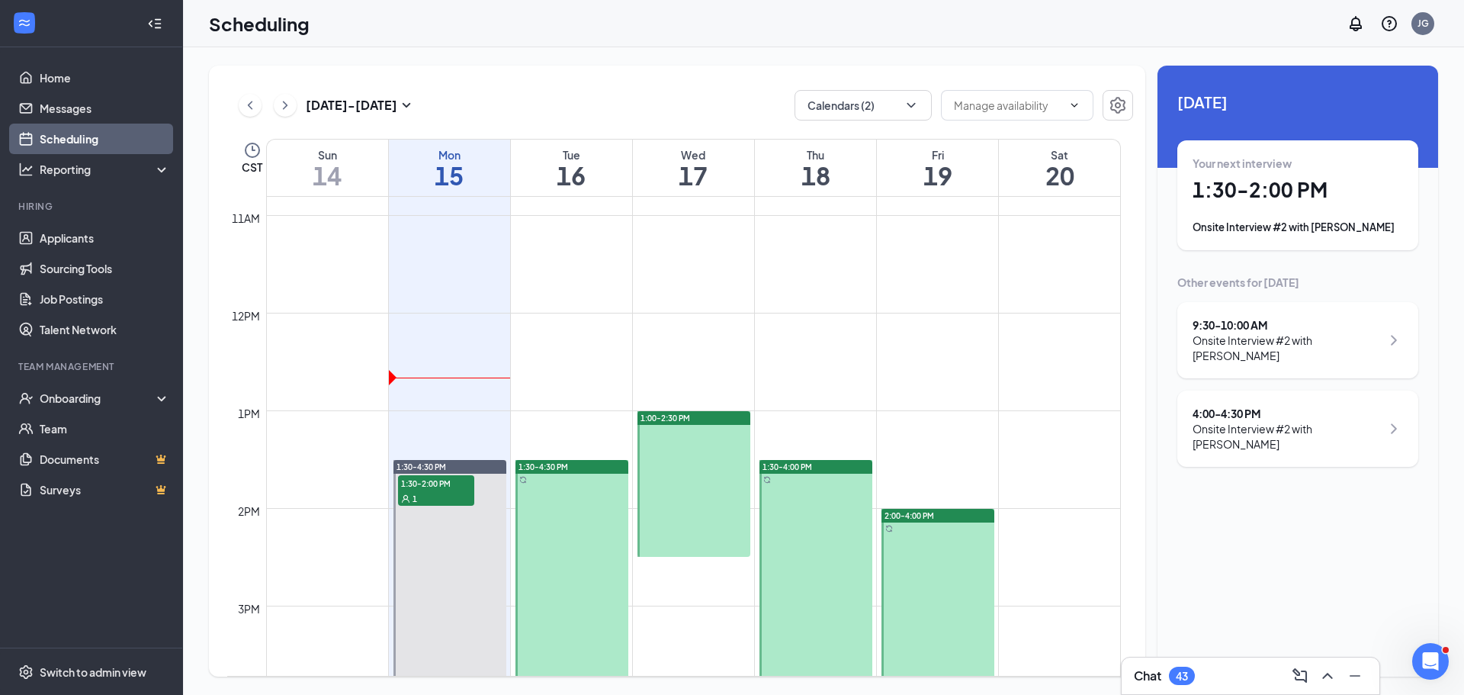
scroll to position [1055, 0]
click at [589, 465] on div "1:30-4:30 PM" at bounding box center [572, 468] width 113 height 14
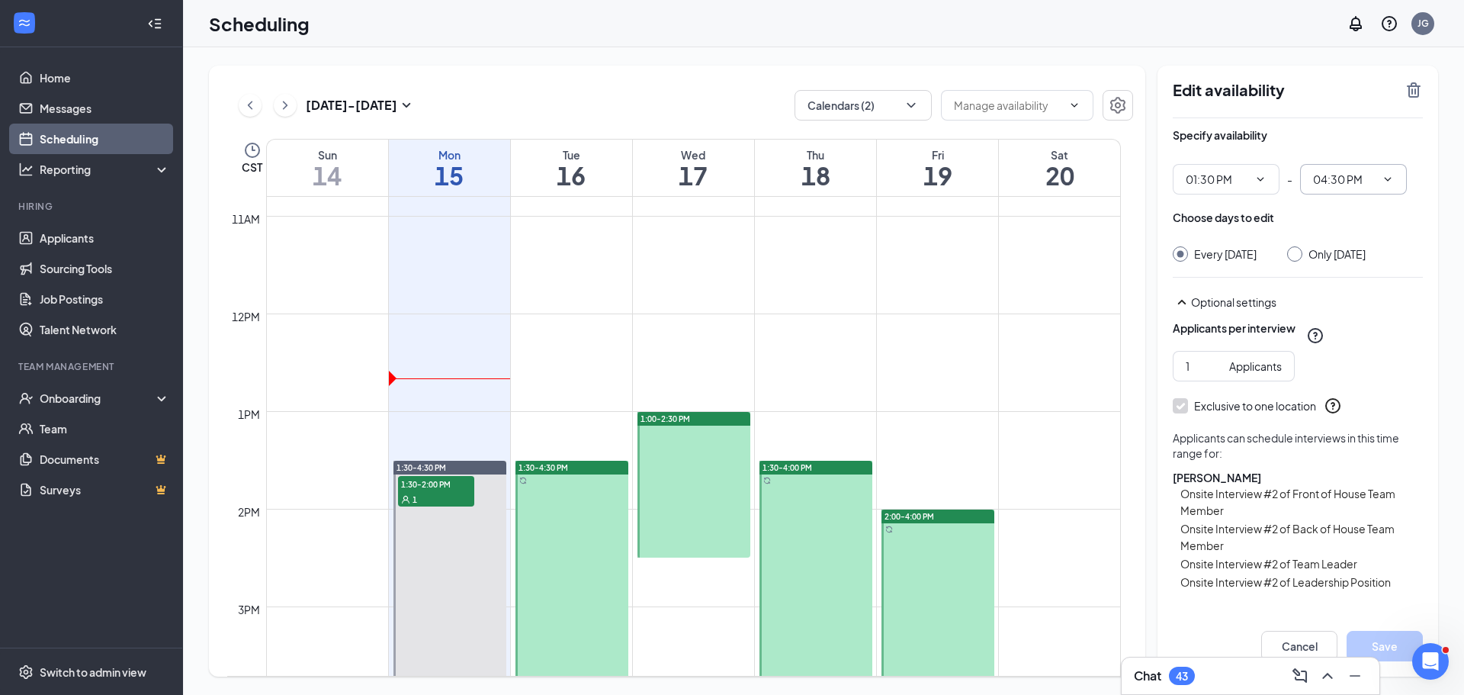
click at [1392, 178] on icon "ChevronDown" at bounding box center [1388, 179] width 12 height 12
click at [1343, 175] on input "04:30 PM" at bounding box center [1344, 179] width 63 height 17
click at [1358, 292] on div "03:30 PM" at bounding box center [1347, 289] width 45 height 17
type input "03:30 PM"
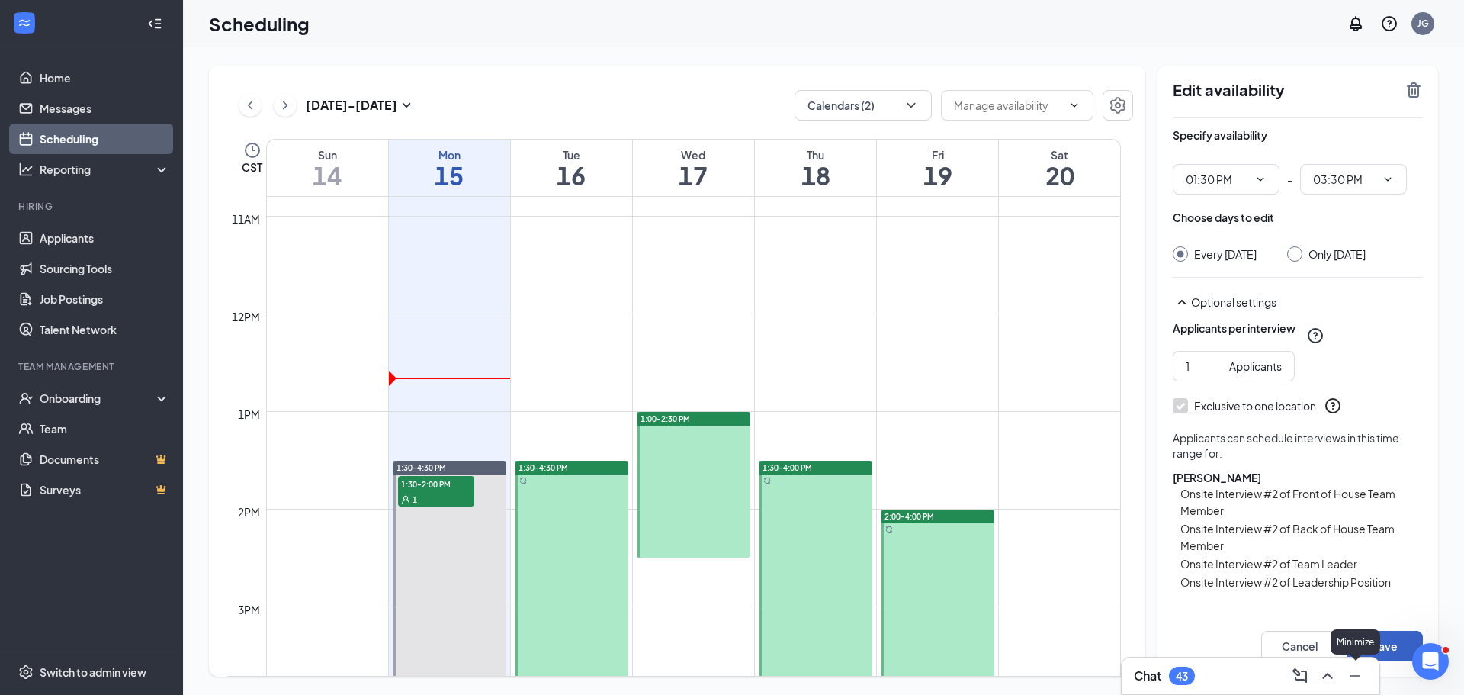
click at [1381, 632] on button "Save" at bounding box center [1385, 646] width 76 height 31
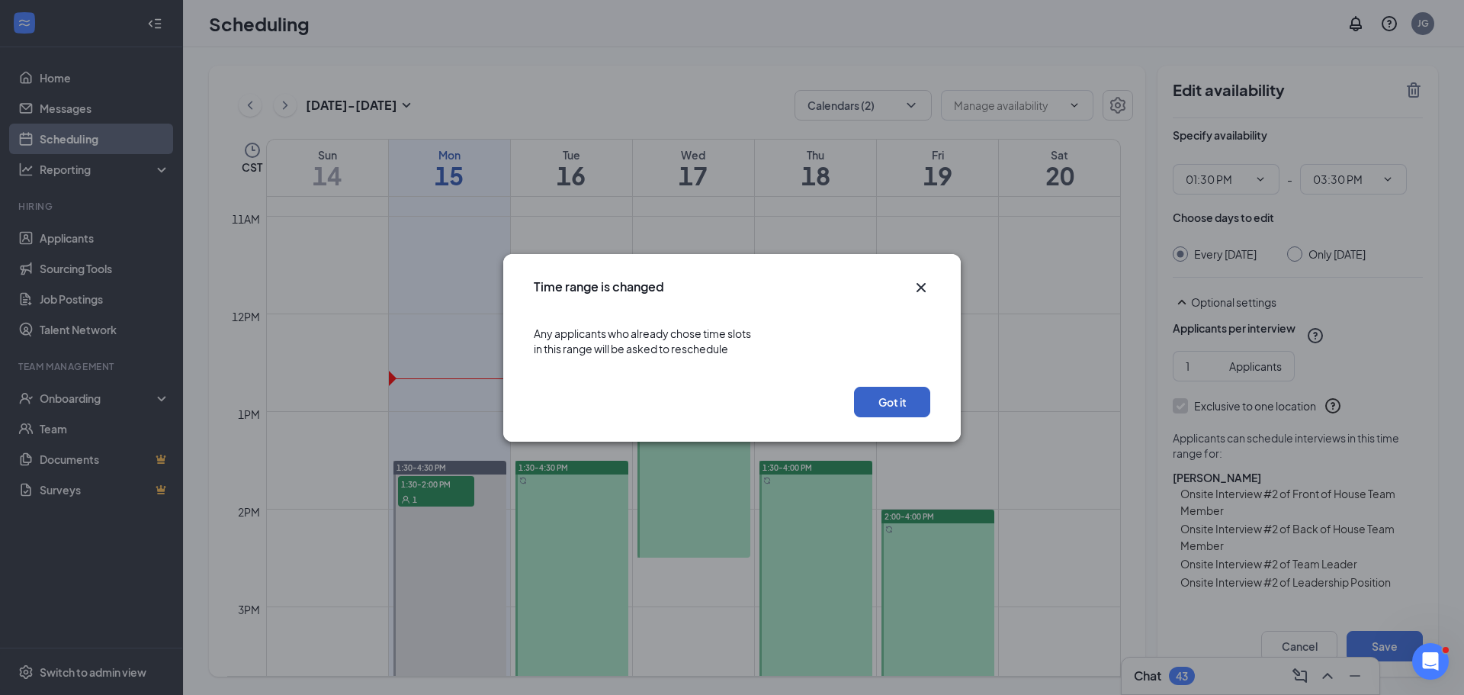
click at [907, 398] on button "Got it" at bounding box center [892, 402] width 76 height 31
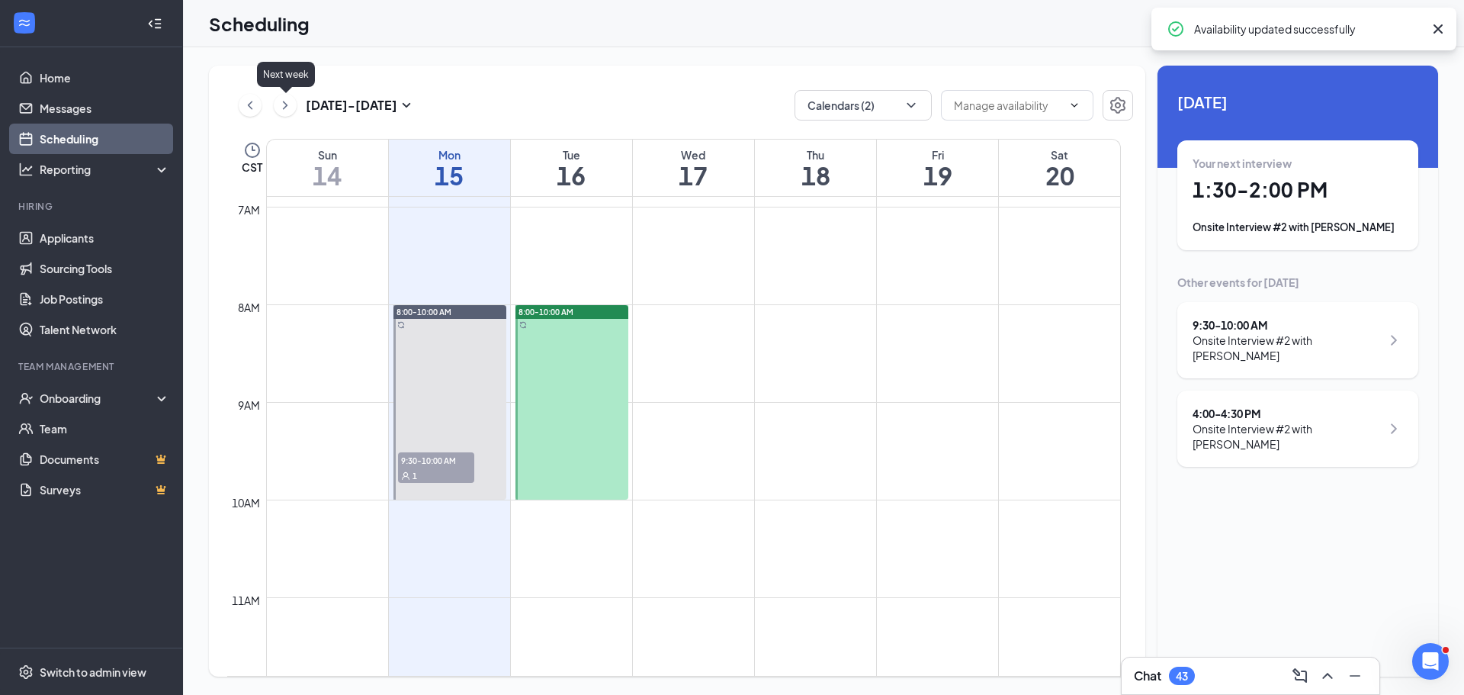
click at [288, 101] on icon "ChevronRight" at bounding box center [285, 105] width 15 height 18
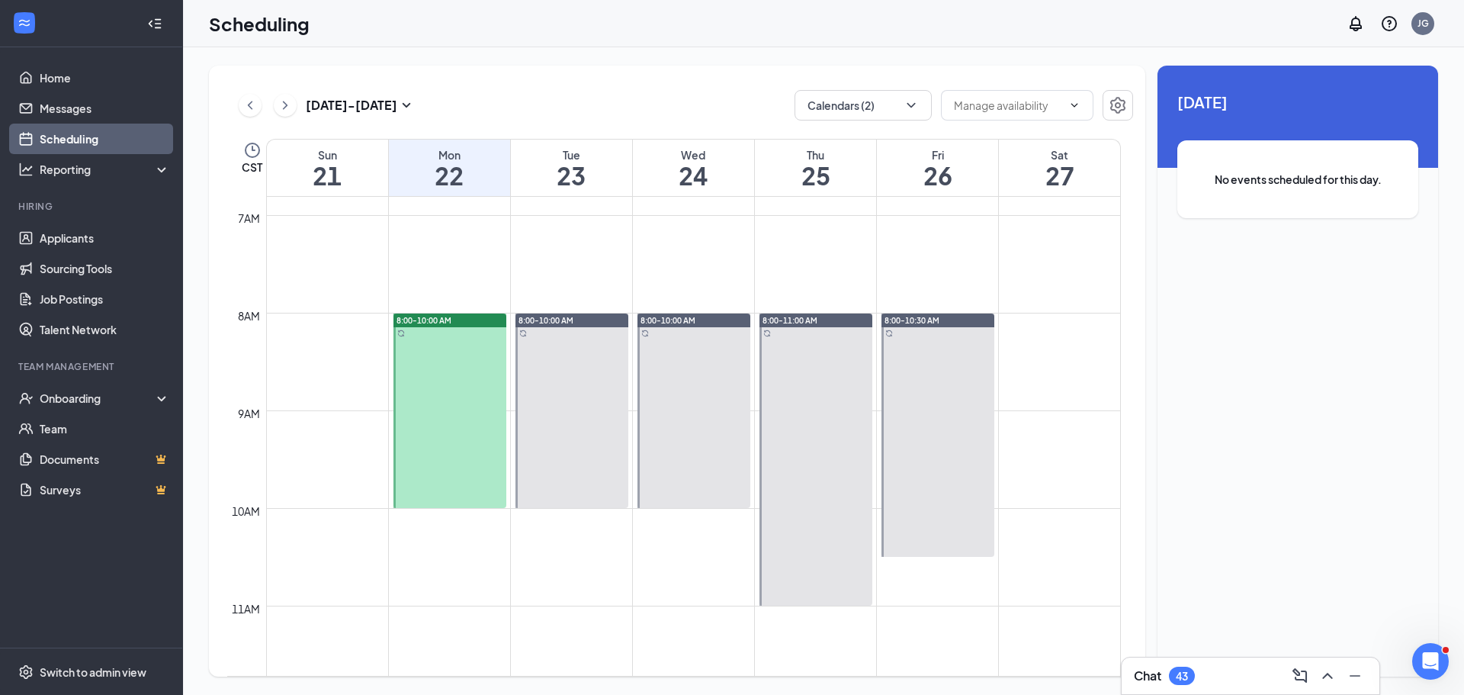
scroll to position [674, 0]
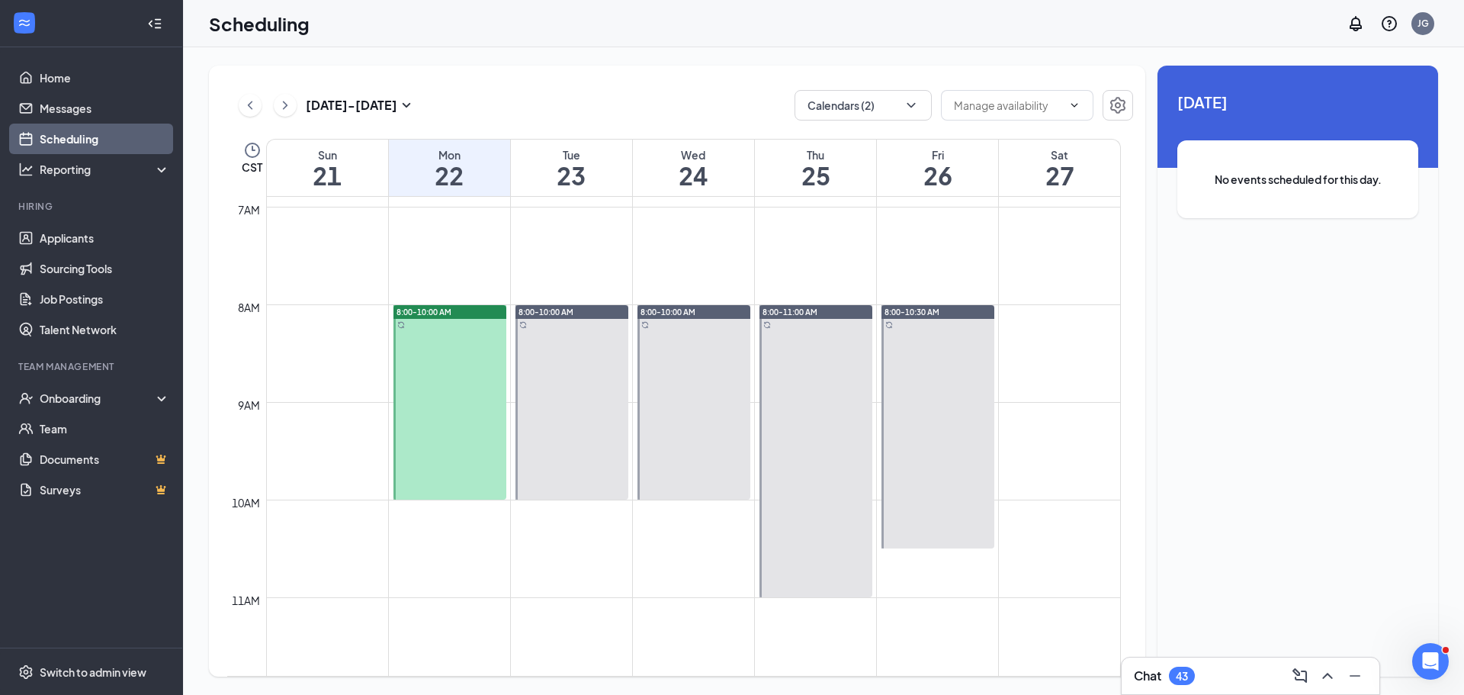
click at [449, 321] on div at bounding box center [450, 402] width 113 height 195
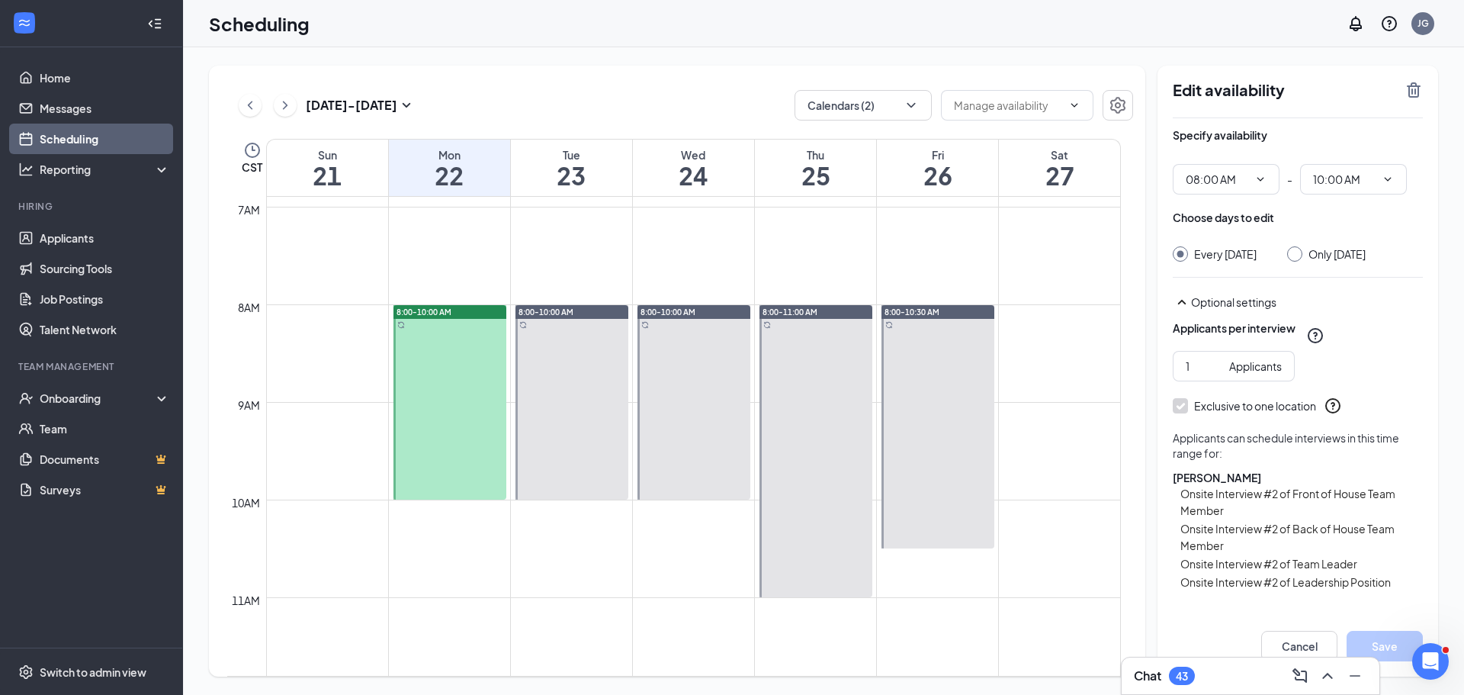
click at [1295, 249] on input "Only Monday, Sep 22" at bounding box center [1293, 251] width 11 height 11
radio input "true"
radio input "false"
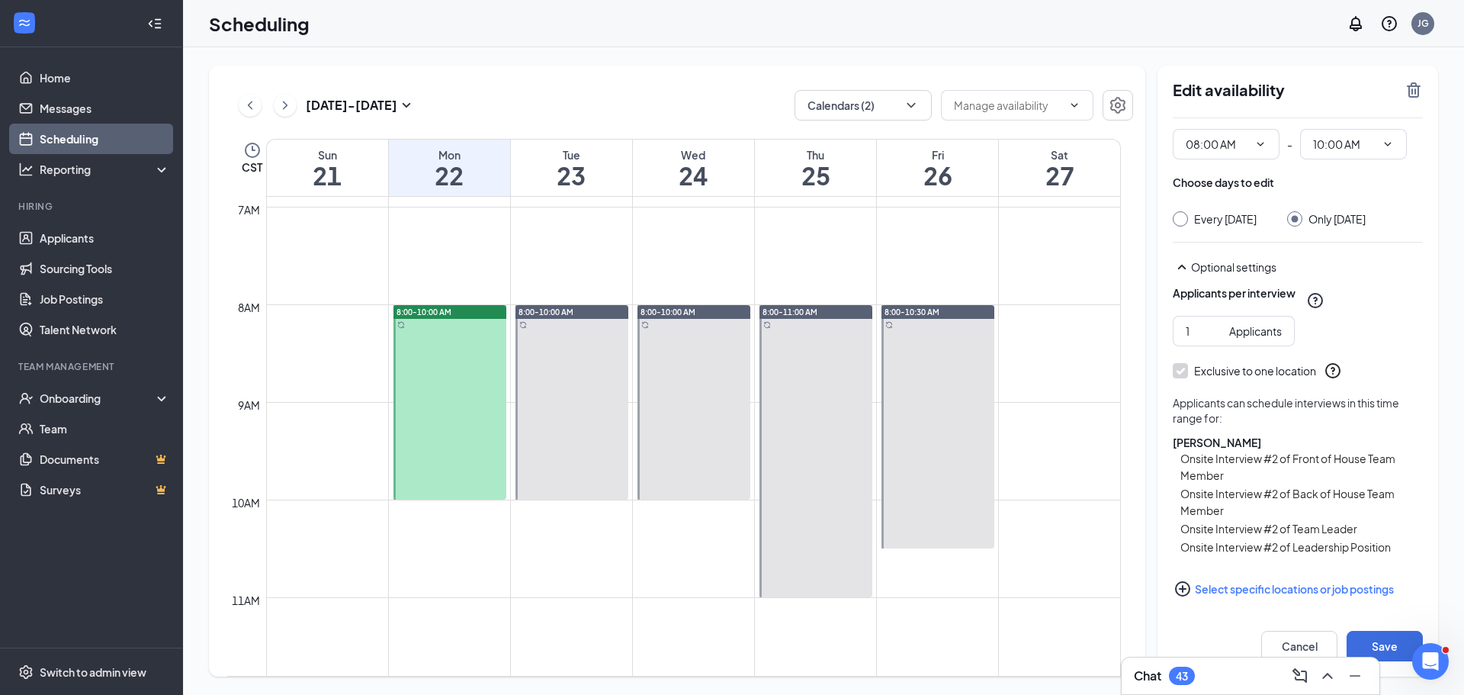
scroll to position [54, 0]
click at [1384, 643] on button "Save" at bounding box center [1385, 646] width 76 height 31
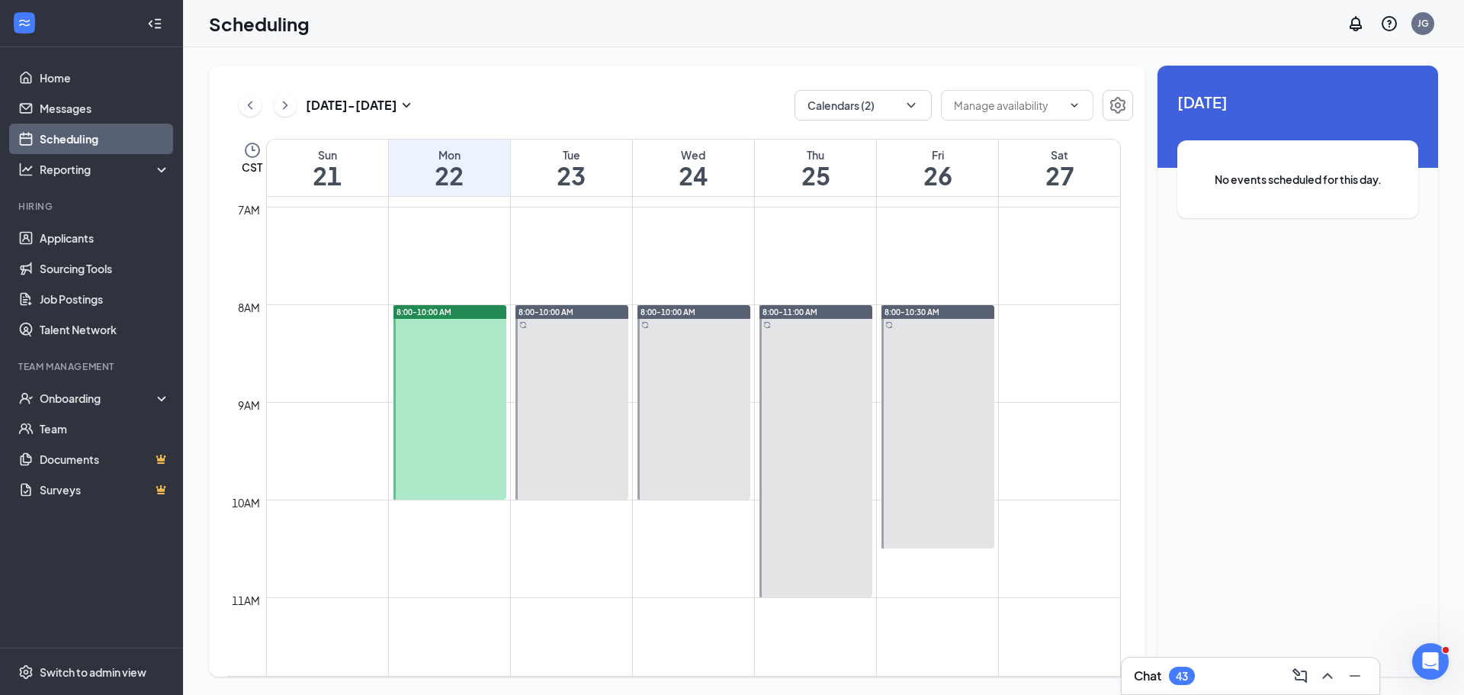
click at [482, 353] on div at bounding box center [450, 402] width 113 height 195
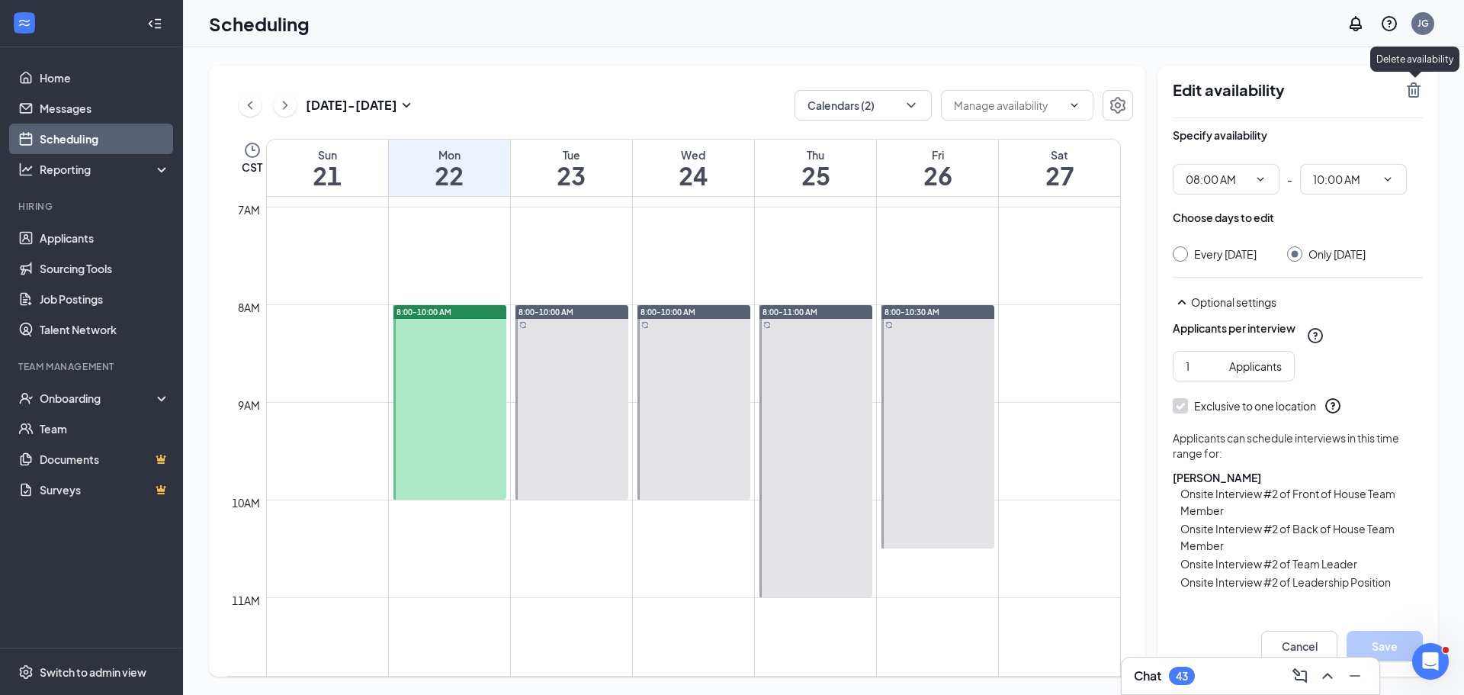
click at [1412, 90] on icon "TrashOutline" at bounding box center [1414, 89] width 14 height 15
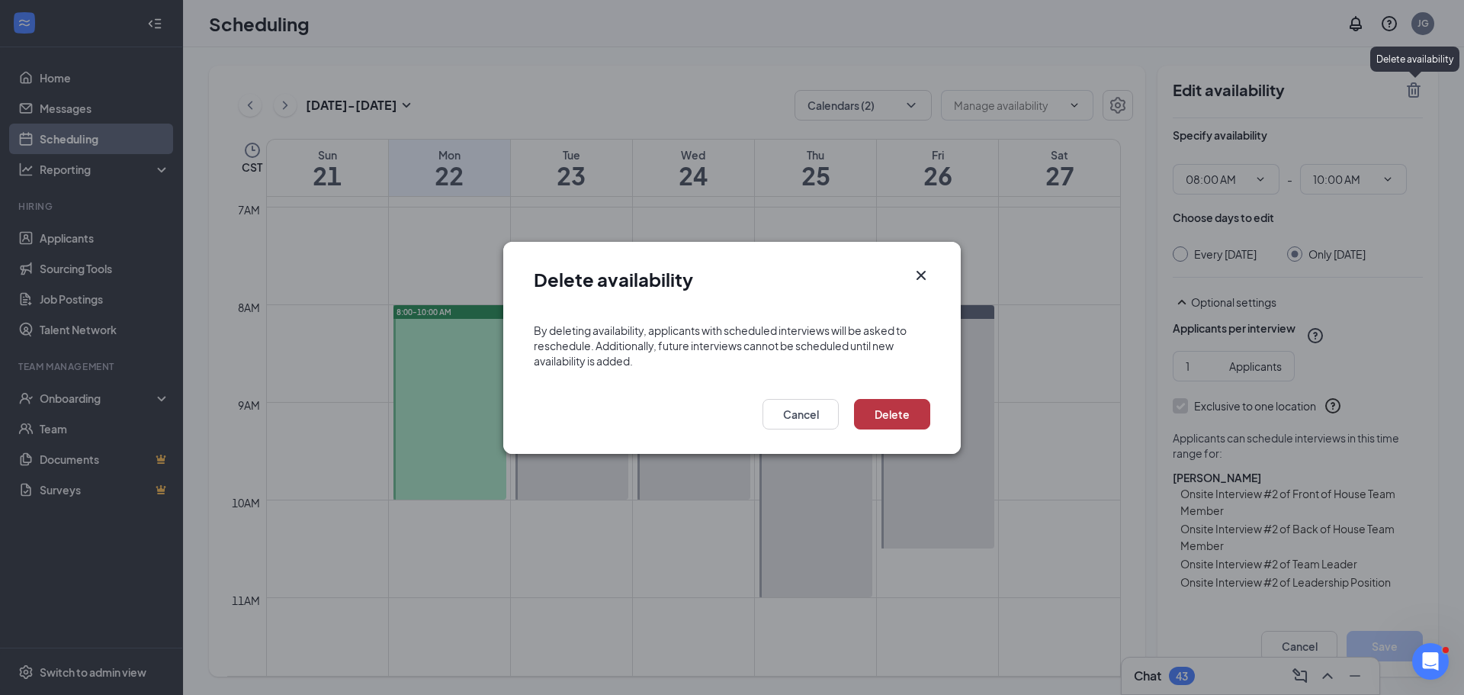
click at [879, 416] on button "Delete" at bounding box center [892, 414] width 76 height 31
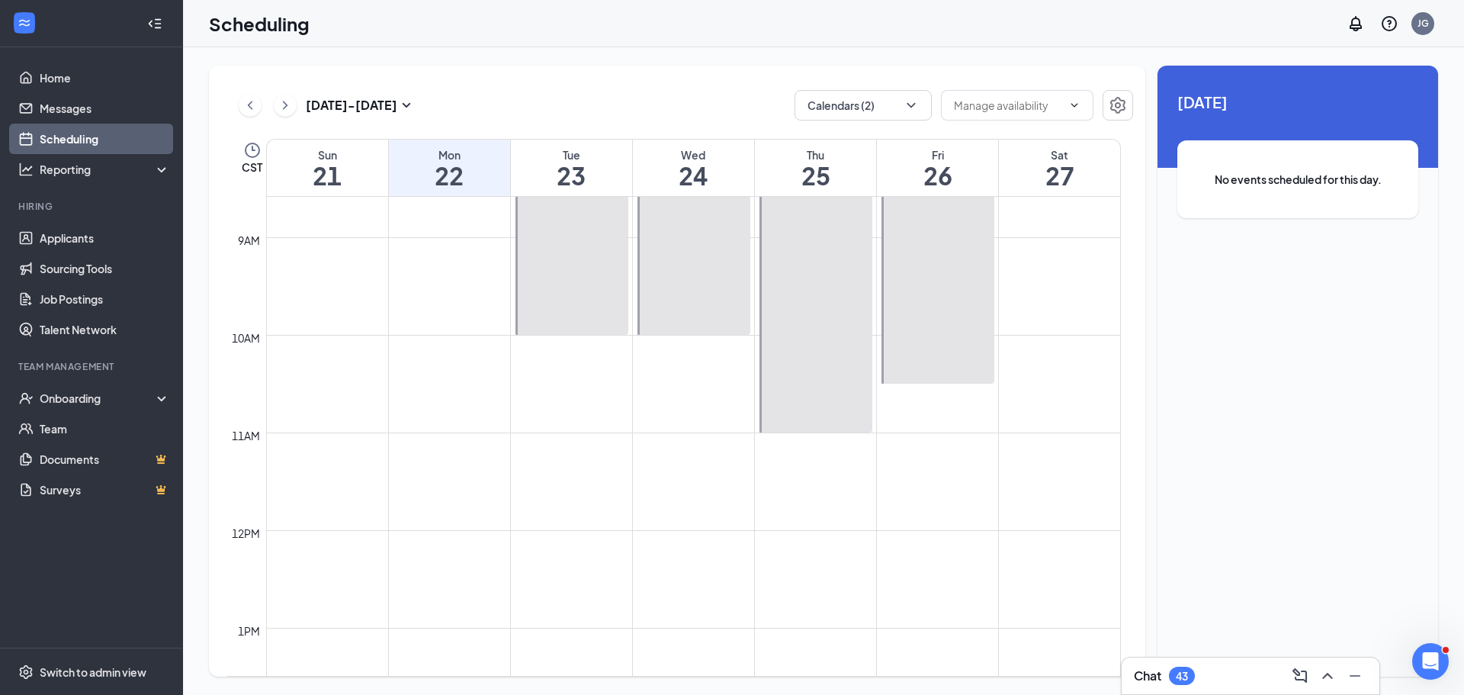
scroll to position [1055, 0]
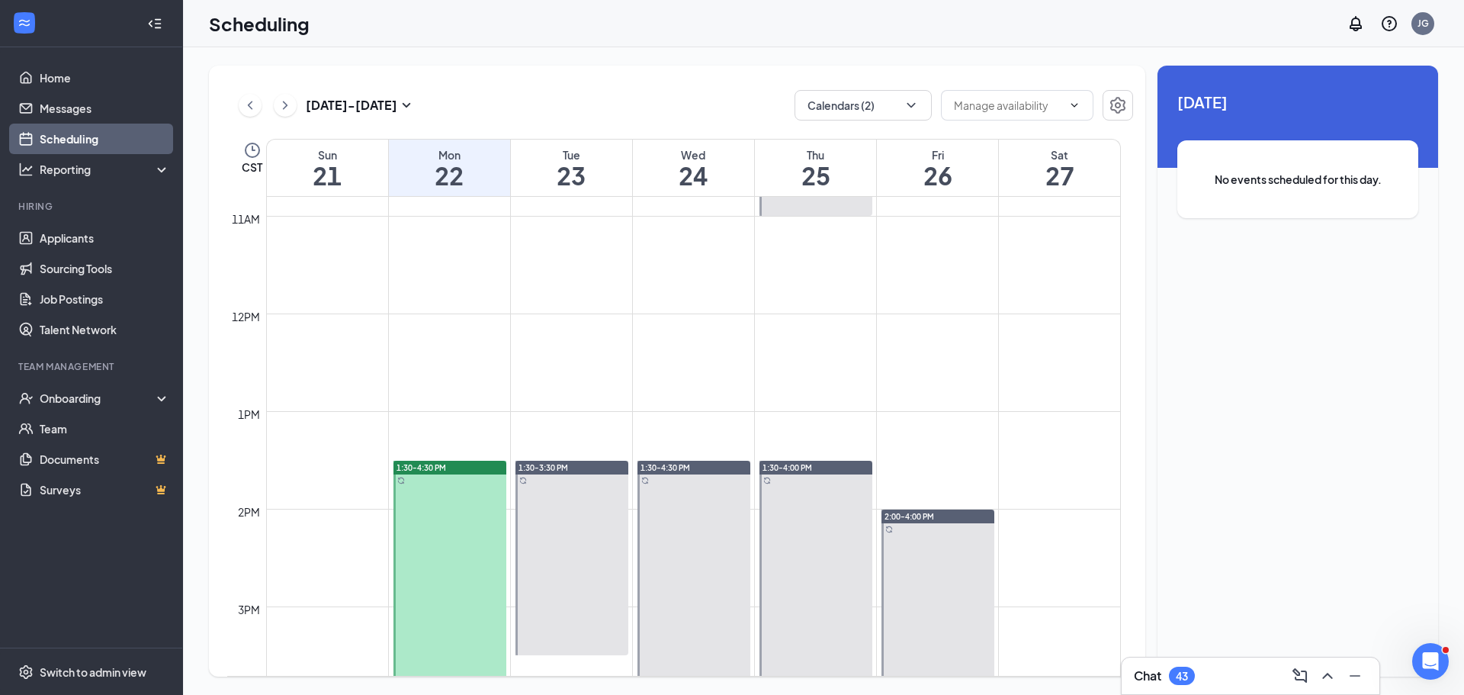
click at [474, 484] on div at bounding box center [450, 607] width 113 height 292
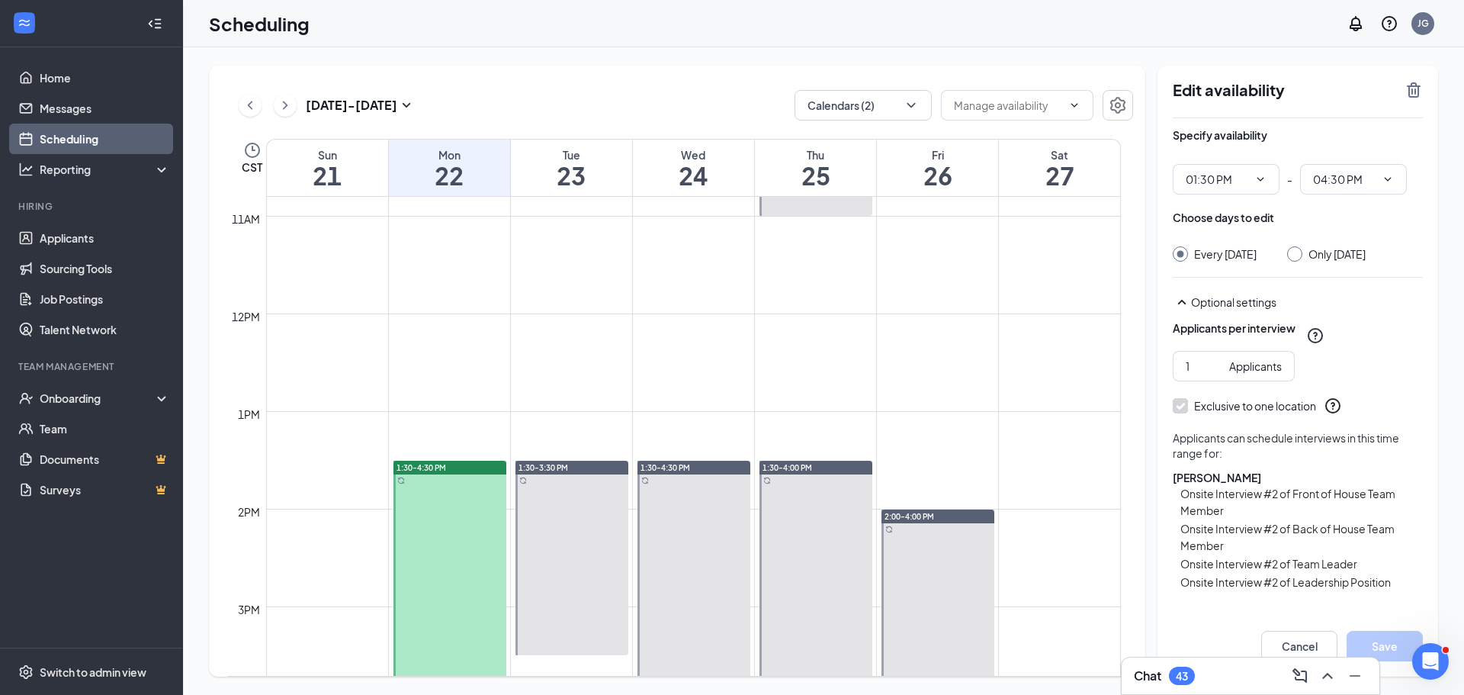
click at [1298, 253] on input "Only Monday, Sep 22" at bounding box center [1293, 251] width 11 height 11
radio input "true"
radio input "false"
click at [1411, 98] on icon "TrashOutline" at bounding box center [1414, 89] width 14 height 15
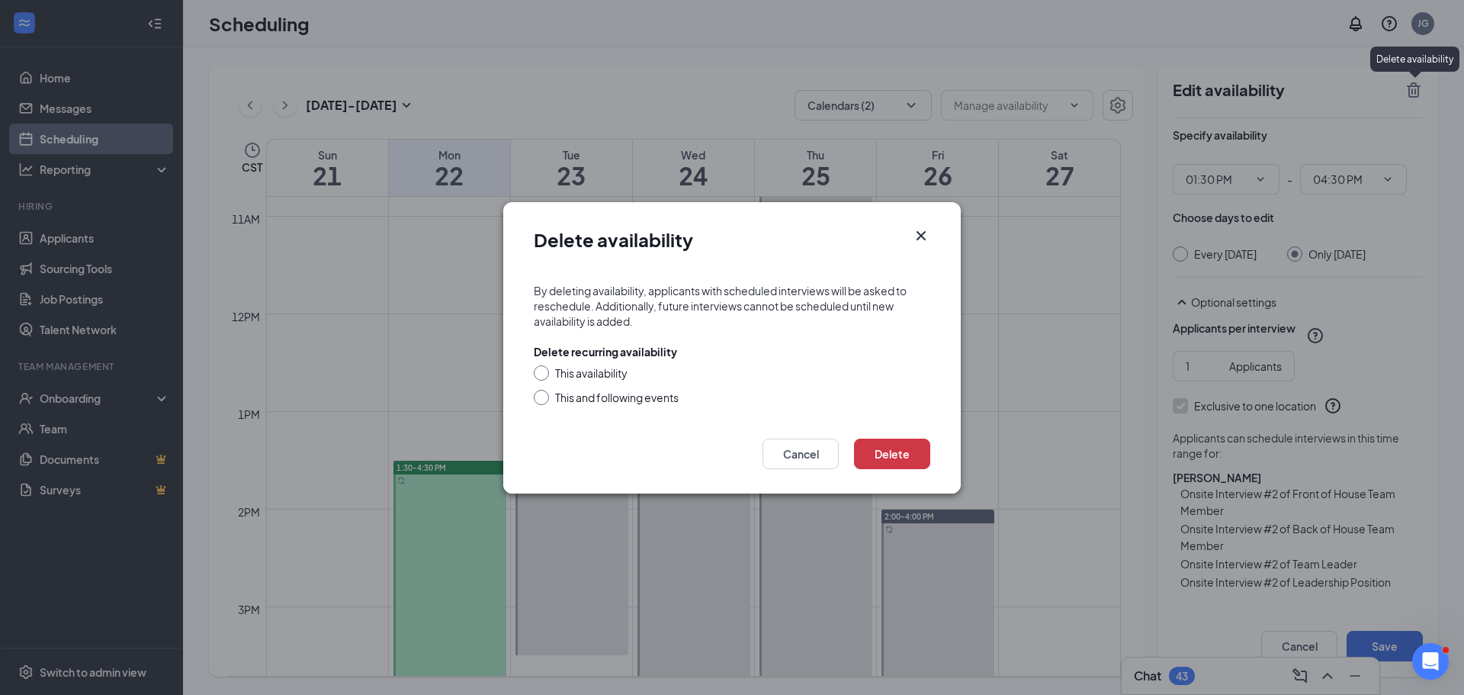
click at [580, 375] on div "This availability" at bounding box center [591, 372] width 72 height 15
click at [545, 375] on input "This availability" at bounding box center [539, 370] width 11 height 11
radio input "true"
click at [900, 462] on button "Delete" at bounding box center [892, 454] width 76 height 31
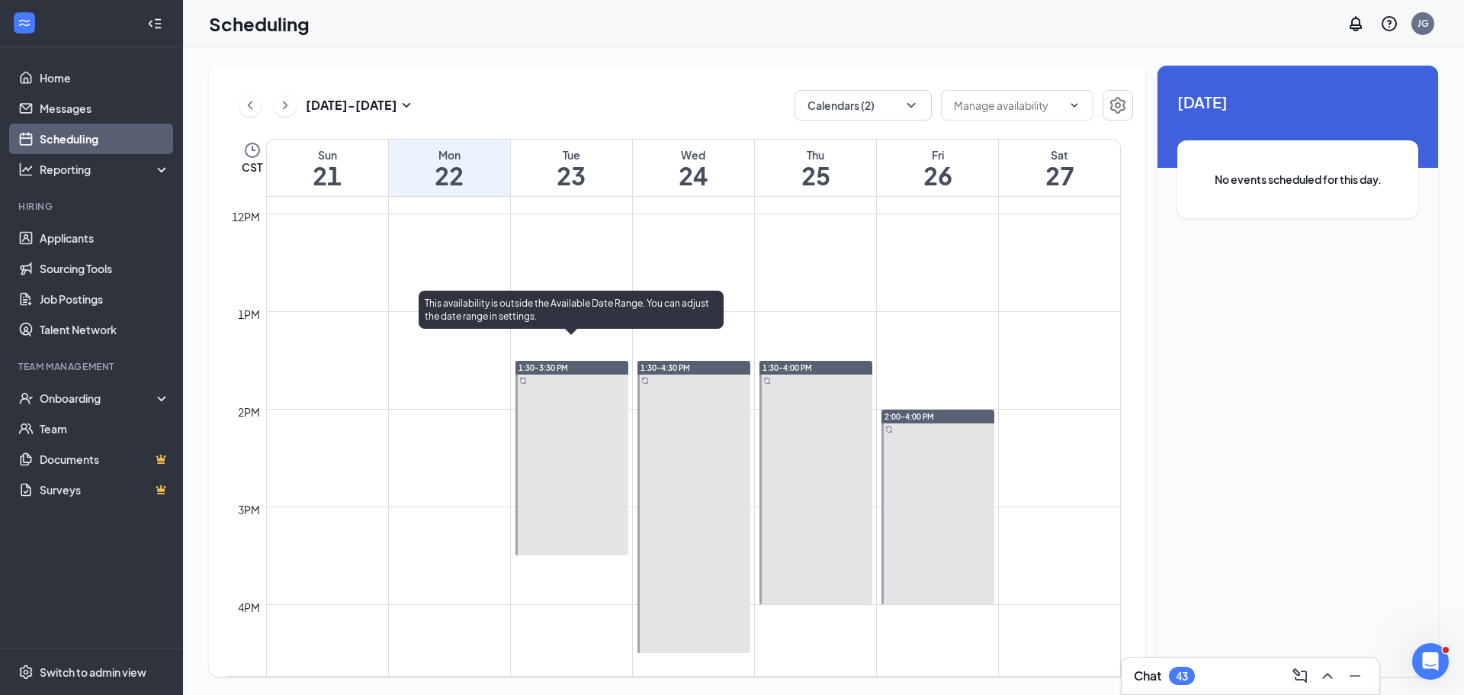
scroll to position [1207, 0]
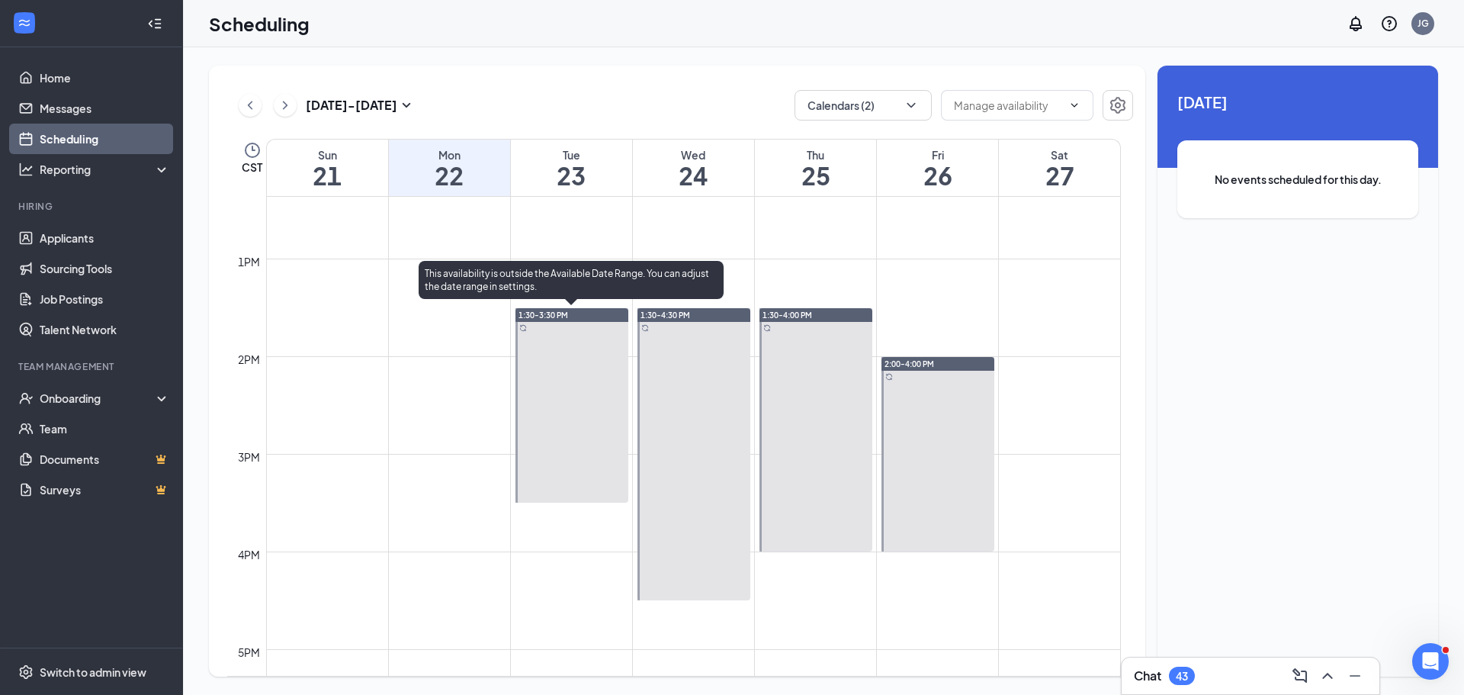
click at [602, 316] on div "1:30-3:30 PM" at bounding box center [572, 315] width 113 height 14
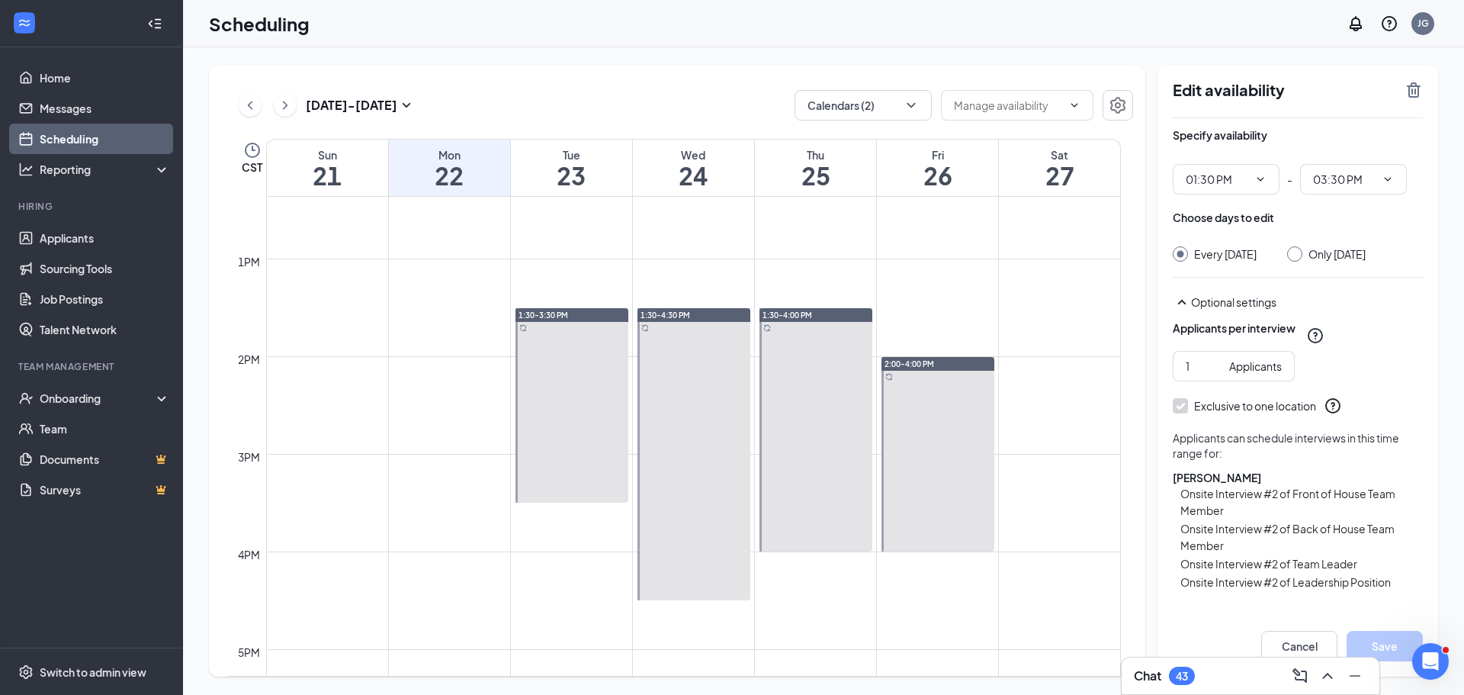
click at [1302, 250] on div at bounding box center [1295, 253] width 15 height 15
click at [1298, 254] on input "Only Tuesday, Sep 23" at bounding box center [1293, 251] width 11 height 11
radio input "true"
radio input "false"
click at [1416, 95] on icon "TrashOutline" at bounding box center [1414, 90] width 18 height 18
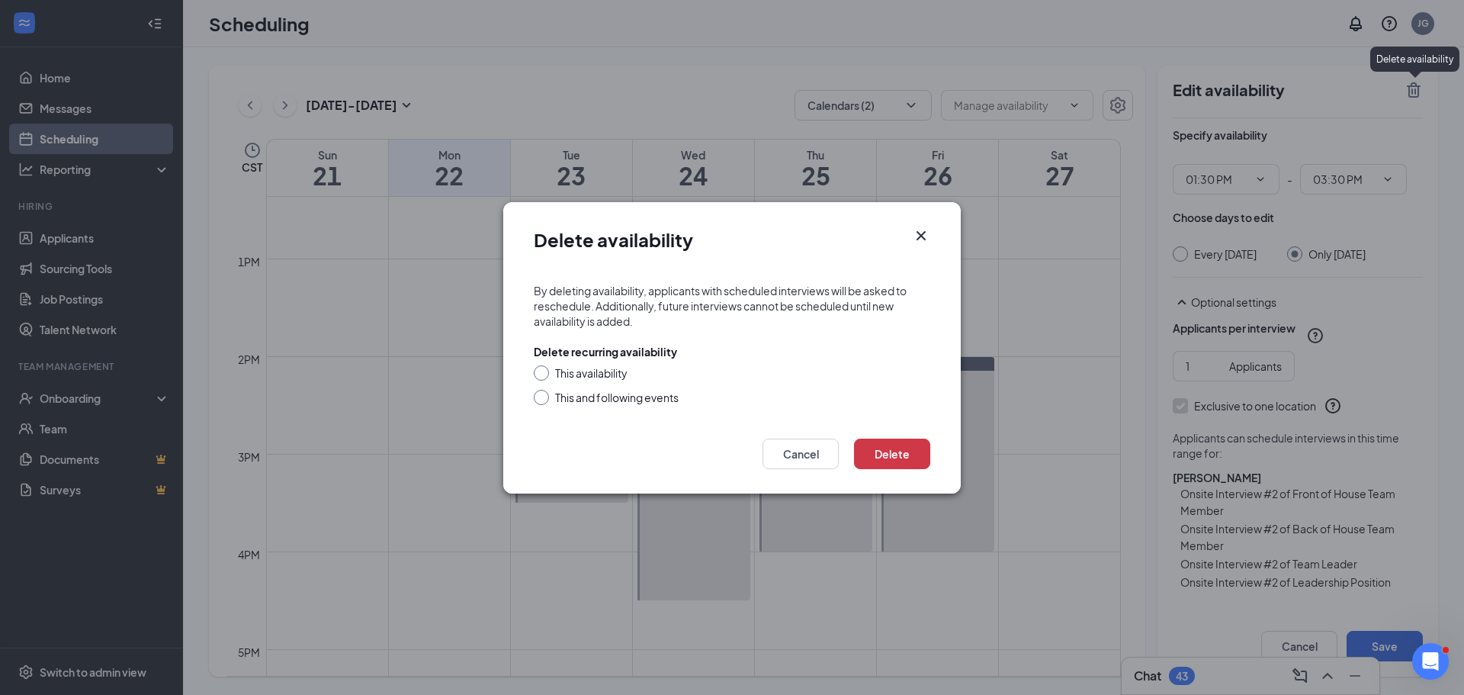
click at [622, 378] on div "This availability" at bounding box center [591, 372] width 72 height 15
click at [545, 376] on input "This availability" at bounding box center [539, 370] width 11 height 11
radio input "true"
click at [904, 456] on button "Delete" at bounding box center [892, 454] width 76 height 31
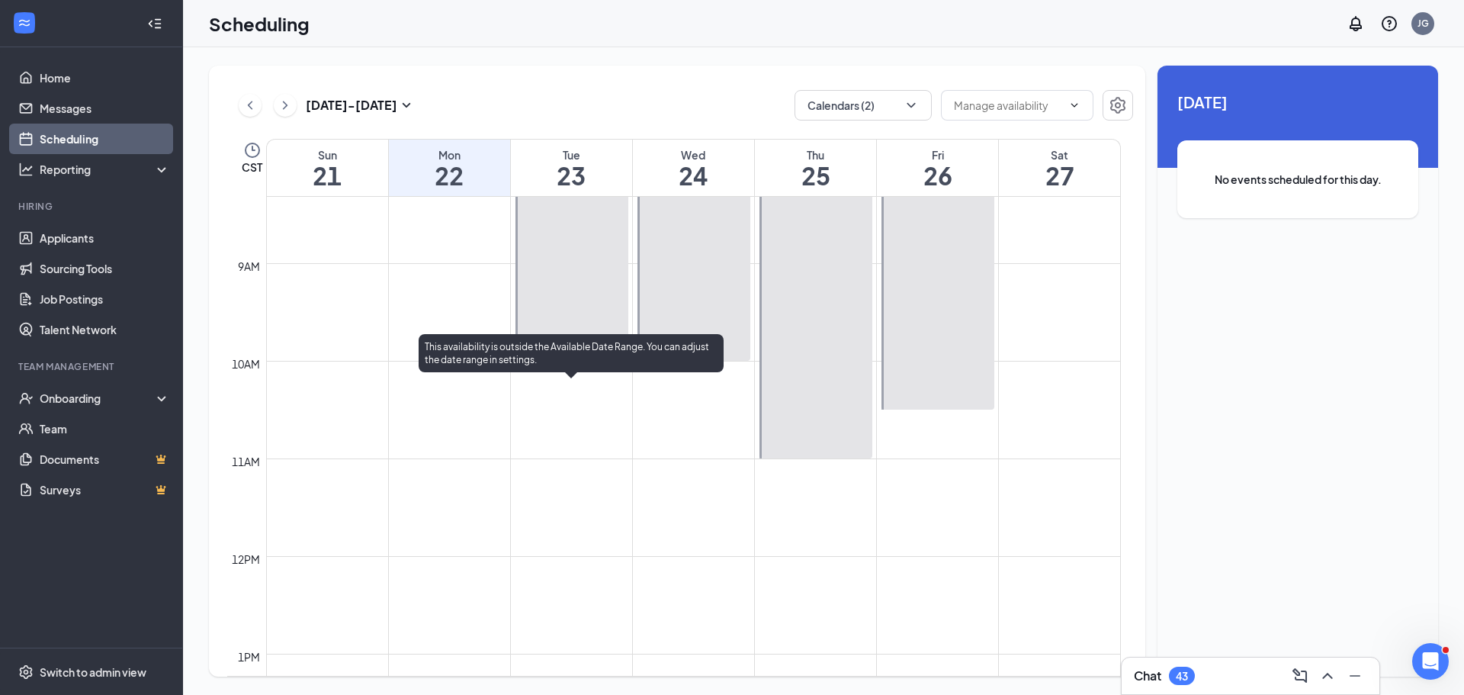
scroll to position [1055, 0]
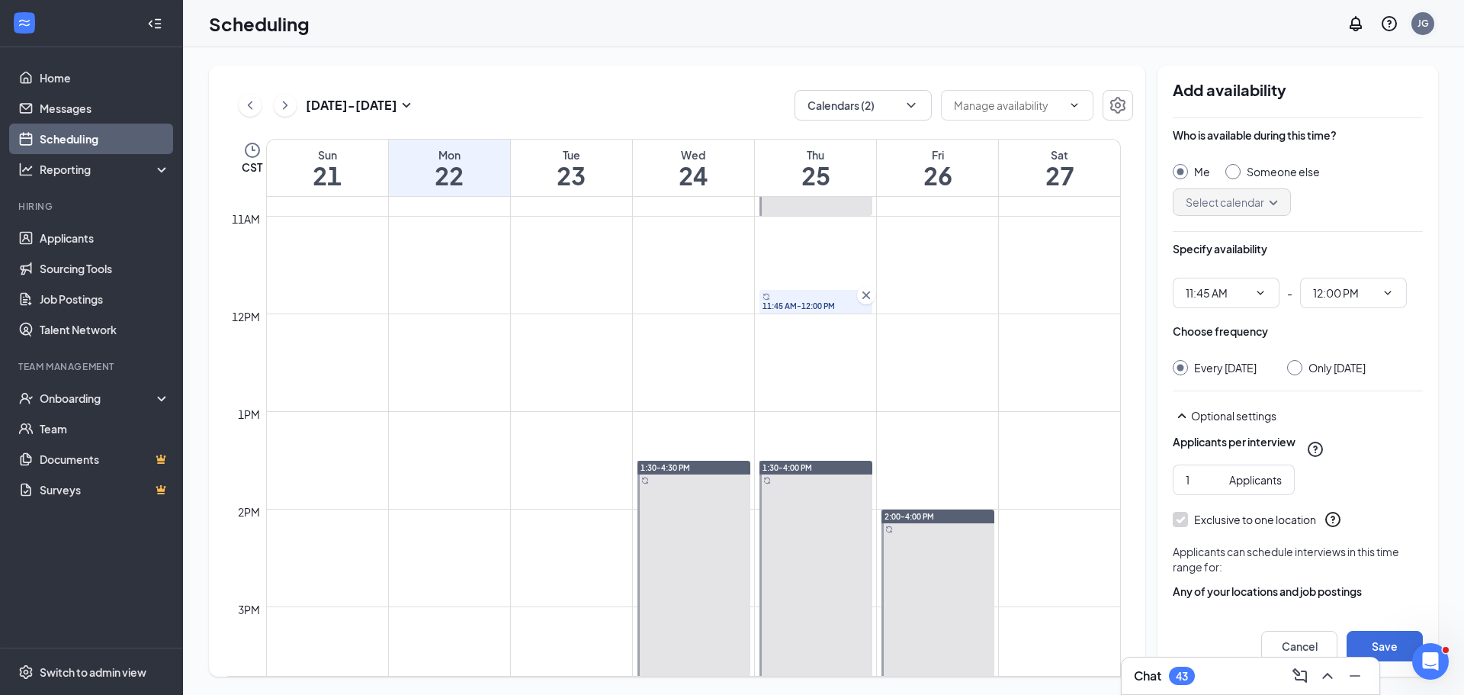
click at [1427, 31] on div "JG" at bounding box center [1423, 23] width 23 height 23
click at [1291, 229] on div "Log out" at bounding box center [1347, 233] width 165 height 15
